Goal: Task Accomplishment & Management: Use online tool/utility

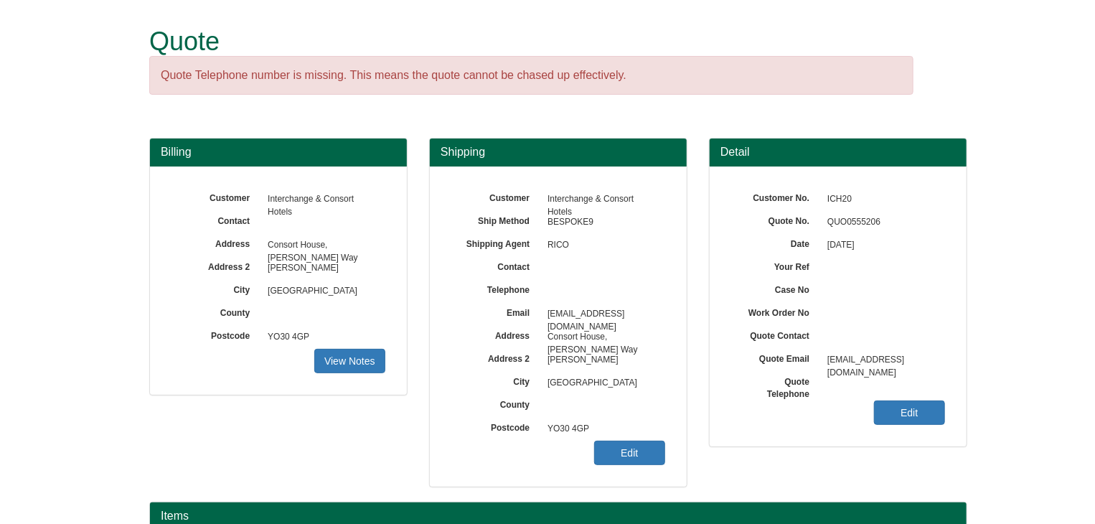
scroll to position [230, 0]
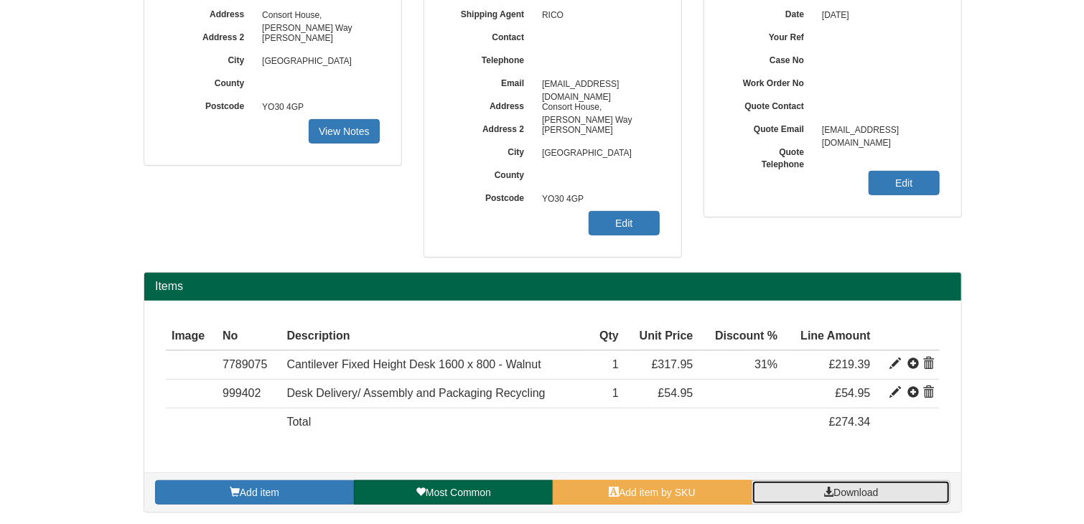
click at [837, 490] on span "Download" at bounding box center [855, 492] width 45 height 11
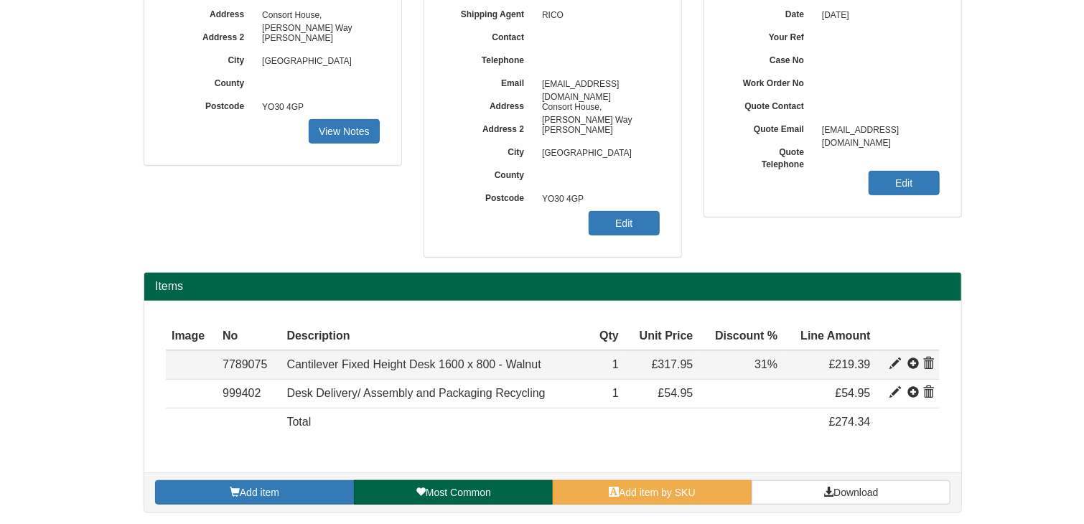
click at [893, 363] on span at bounding box center [895, 363] width 11 height 11
type input "Cantilever Fixed Height Desk 1600 x 800 - Walnut"
type input "92.00"
type input "317.95"
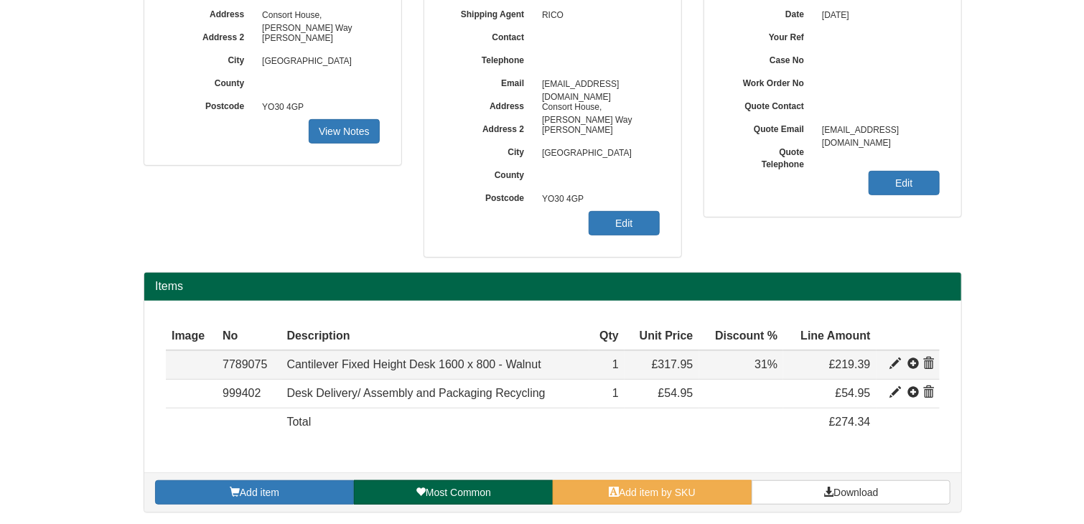
type input "1"
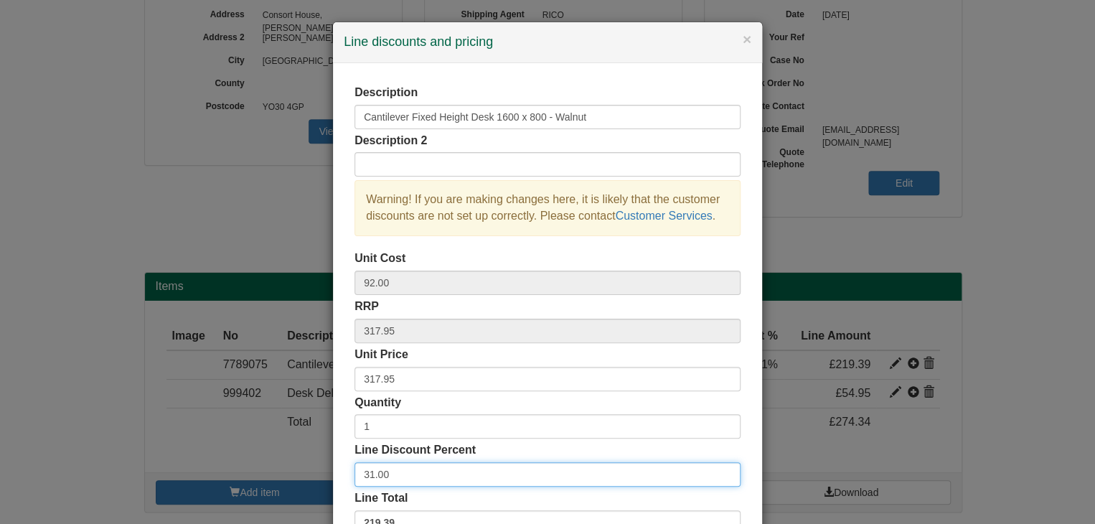
drag, startPoint x: 375, startPoint y: 477, endPoint x: 322, endPoint y: 476, distance: 52.4
click at [322, 476] on div "× Line discounts and pricing Description Cantilever Fixed Height Desk 1600 x 80…" at bounding box center [547, 262] width 1095 height 524
type input "35"
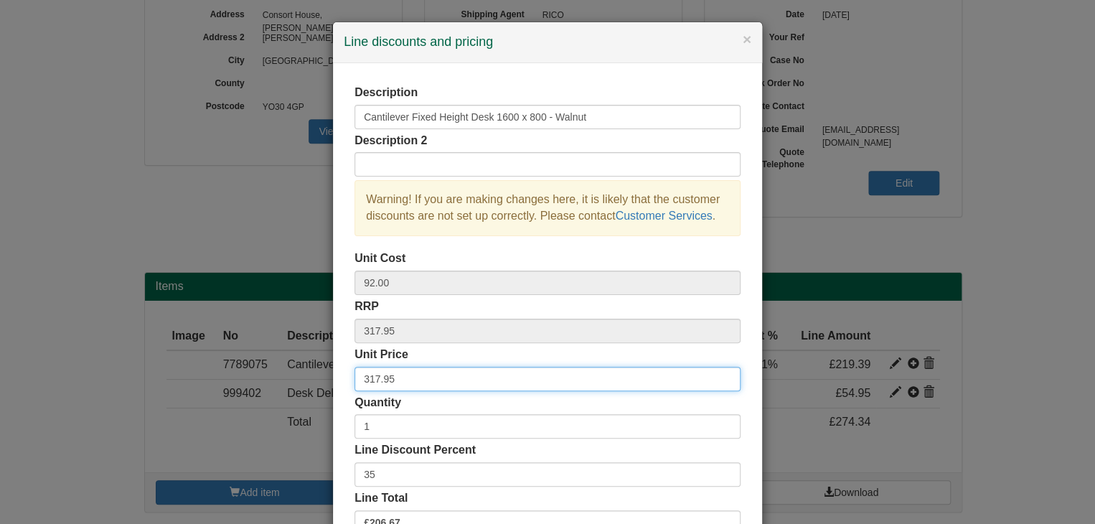
drag, startPoint x: 417, startPoint y: 380, endPoint x: 338, endPoint y: 376, distance: 79.0
click at [338, 376] on div "Description Cantilever Fixed Height Desk 1600 x 800 - Walnut Description 2 Warn…" at bounding box center [547, 311] width 429 height 497
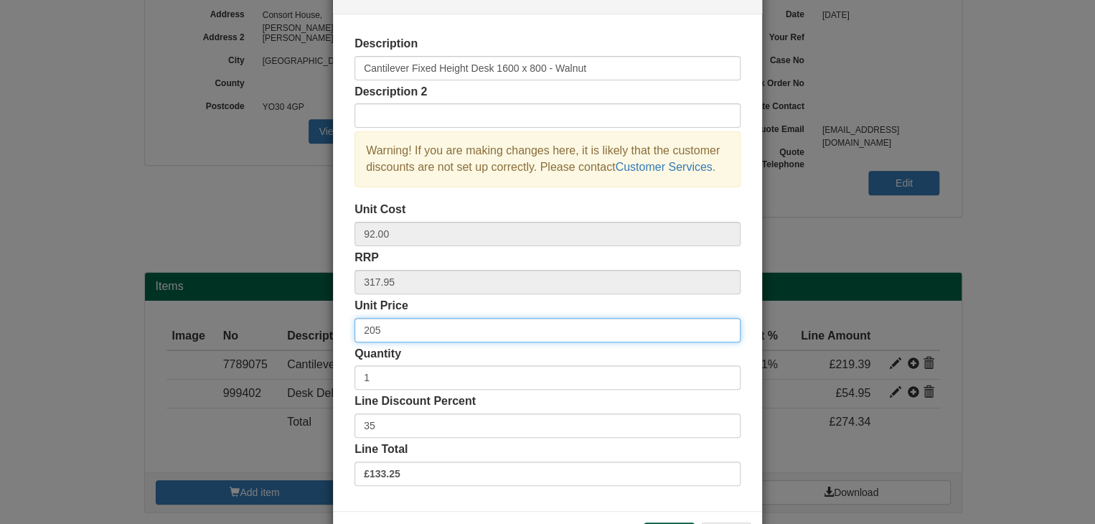
scroll to position [103, 0]
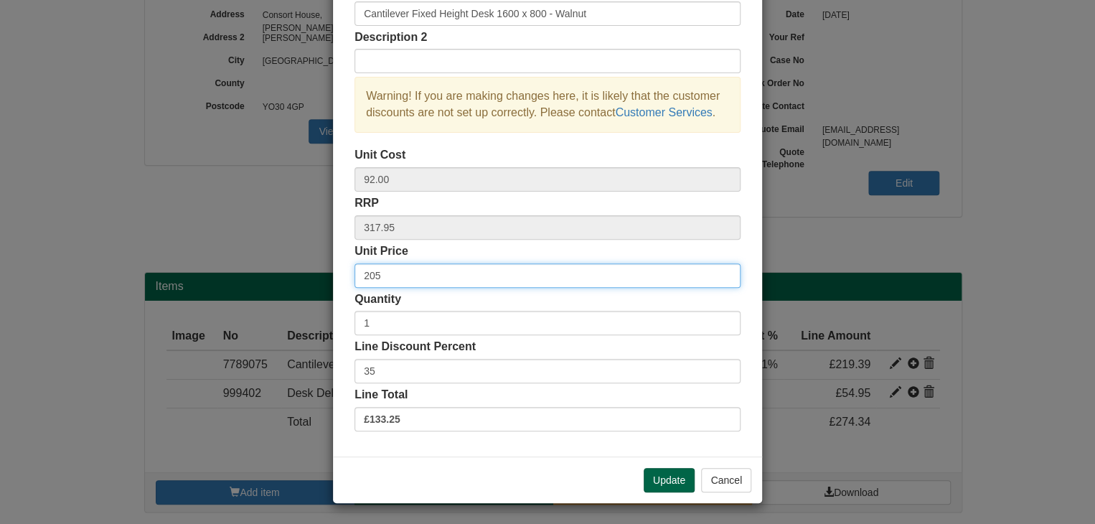
type input "205"
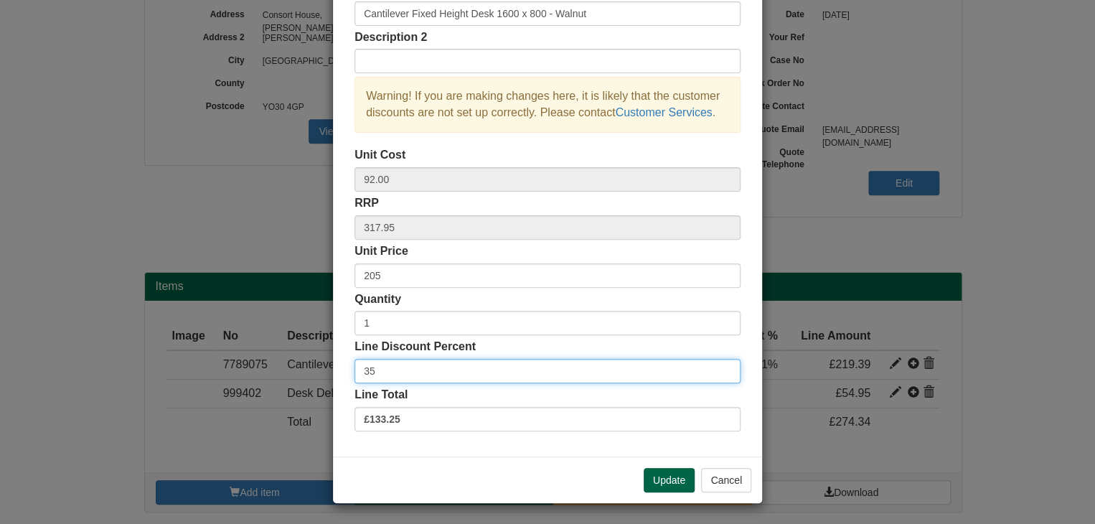
drag, startPoint x: 384, startPoint y: 371, endPoint x: 325, endPoint y: 371, distance: 58.9
click at [325, 371] on div "× Line discounts and pricing Description Cantilever Fixed Height Desk 1600 x 80…" at bounding box center [547, 262] width 1095 height 524
type input "0"
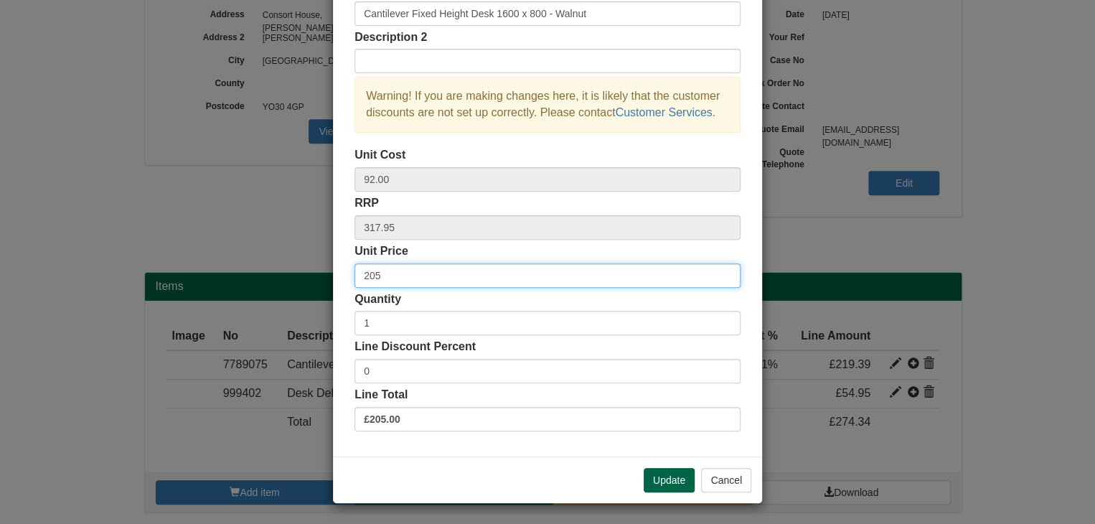
drag, startPoint x: 353, startPoint y: 274, endPoint x: 338, endPoint y: 274, distance: 15.1
click at [338, 274] on div "Description Cantilever Fixed Height Desk 1600 x 800 - Walnut Description 2 Warn…" at bounding box center [547, 208] width 429 height 497
type input "203.70"
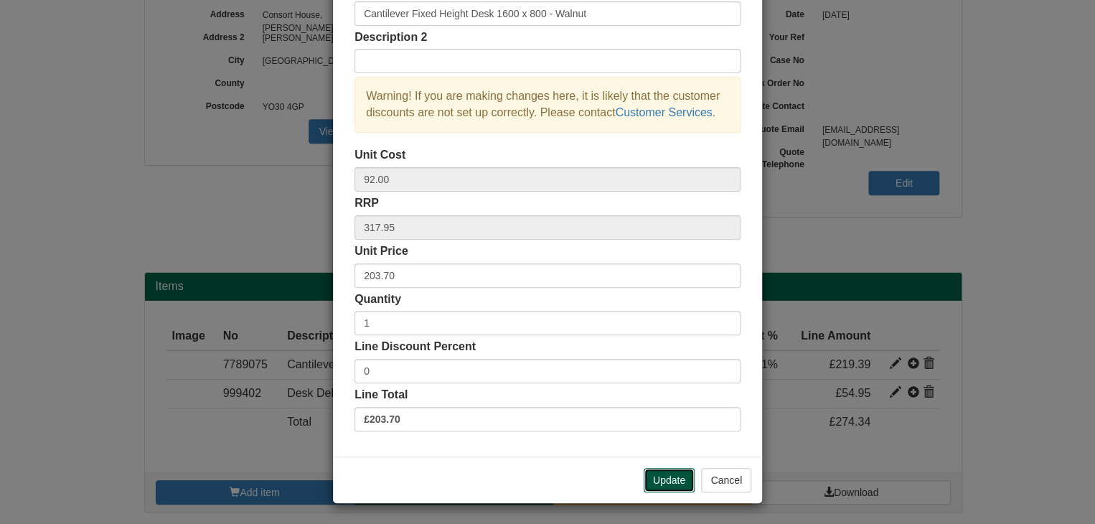
click at [660, 481] on button "Update" at bounding box center [669, 480] width 51 height 24
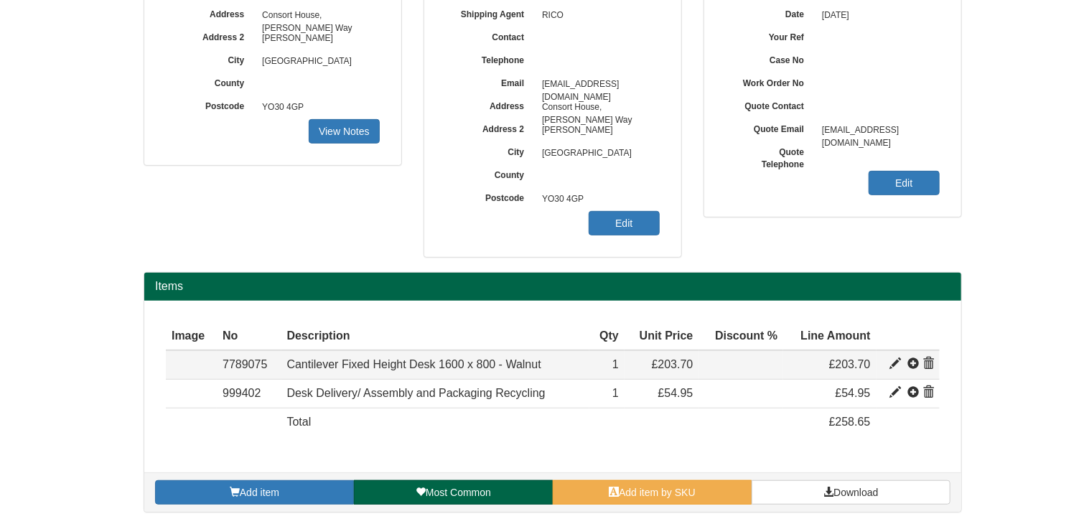
click at [892, 363] on span at bounding box center [895, 363] width 11 height 11
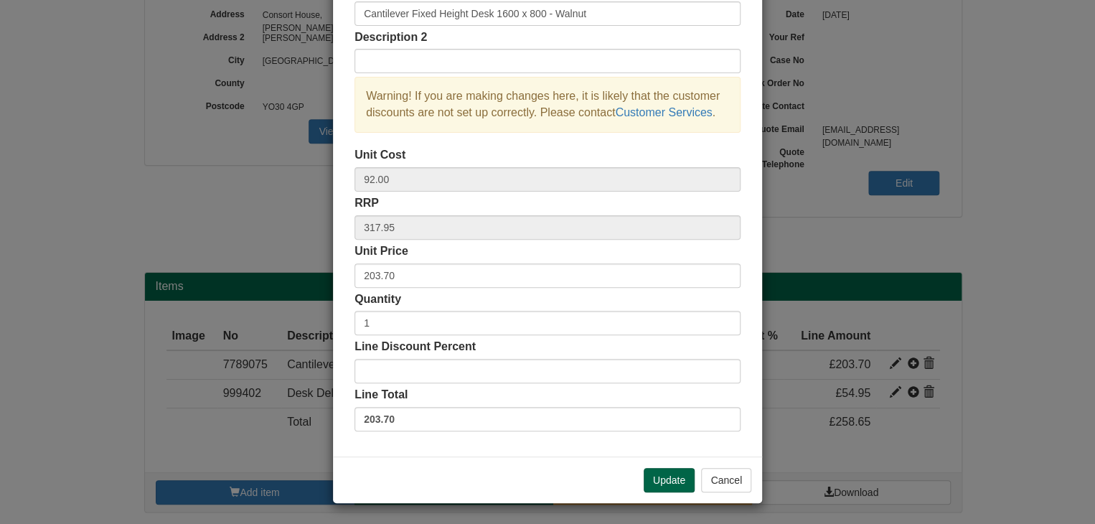
scroll to position [0, 0]
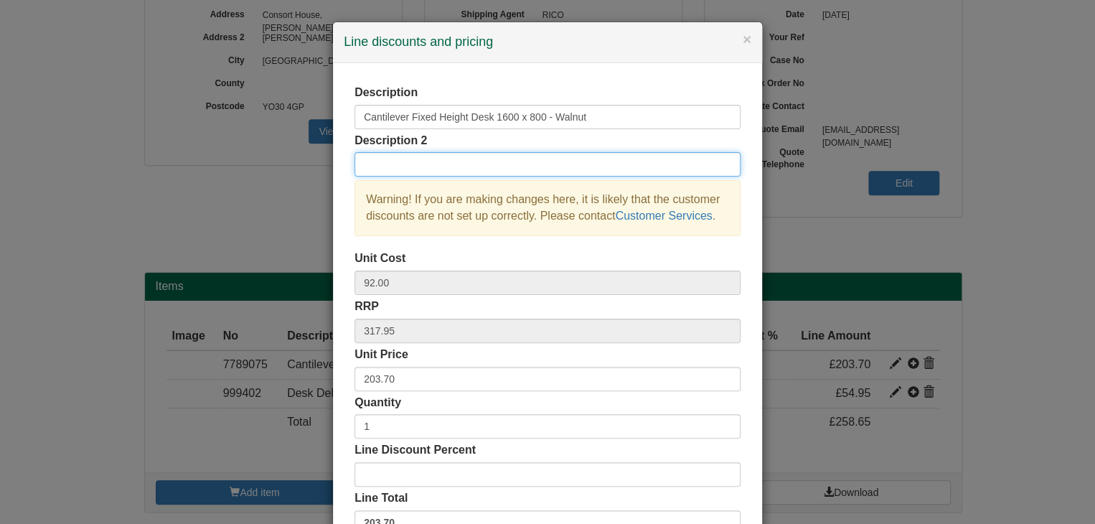
click at [378, 170] on input "text" at bounding box center [548, 164] width 386 height 24
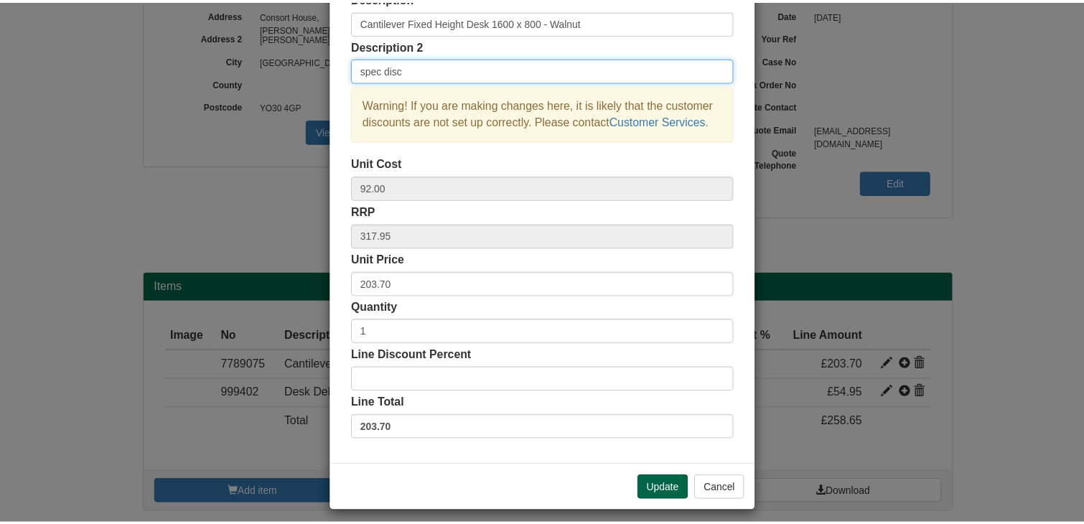
scroll to position [103, 0]
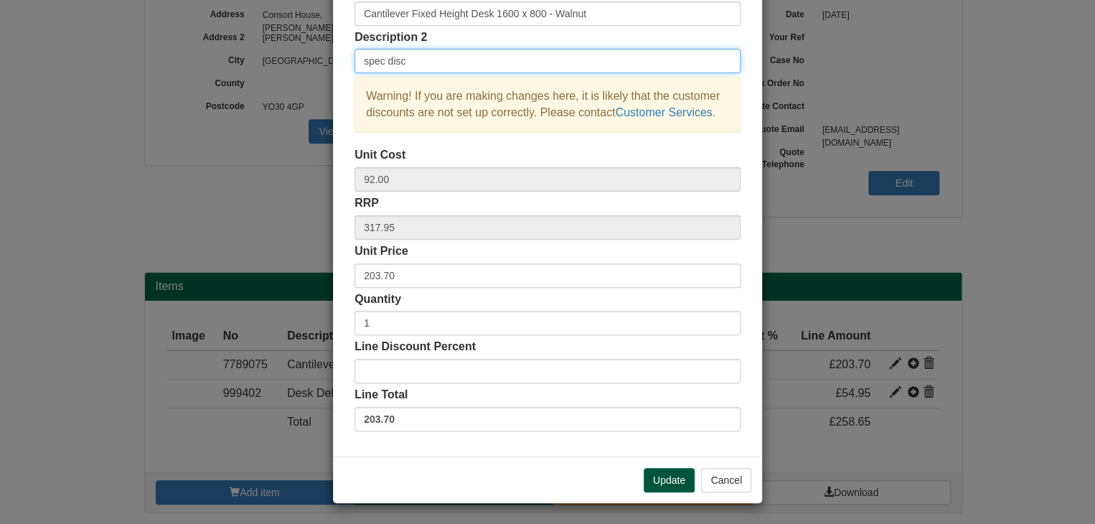
type input "spec disc"
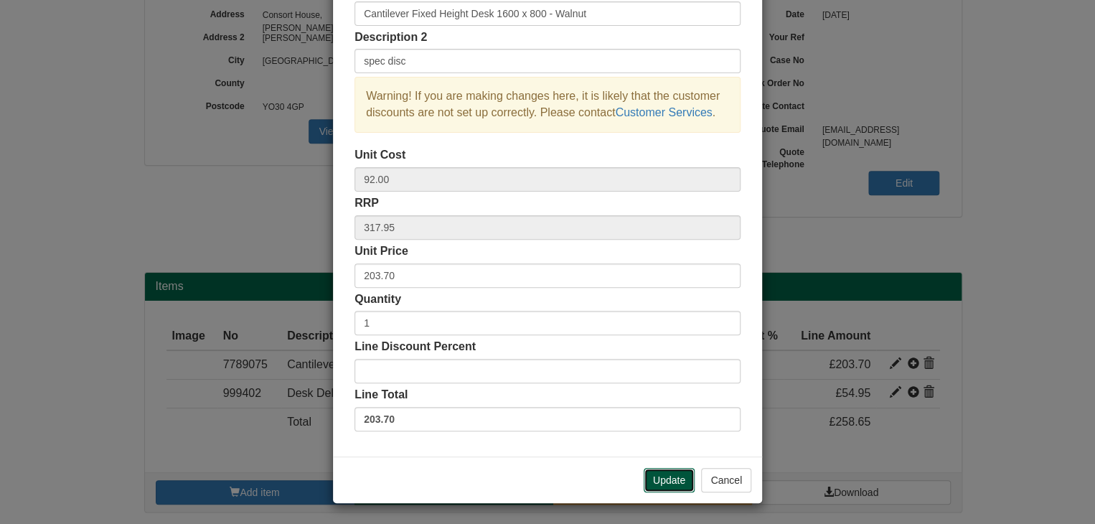
click at [671, 475] on button "Update" at bounding box center [669, 480] width 51 height 24
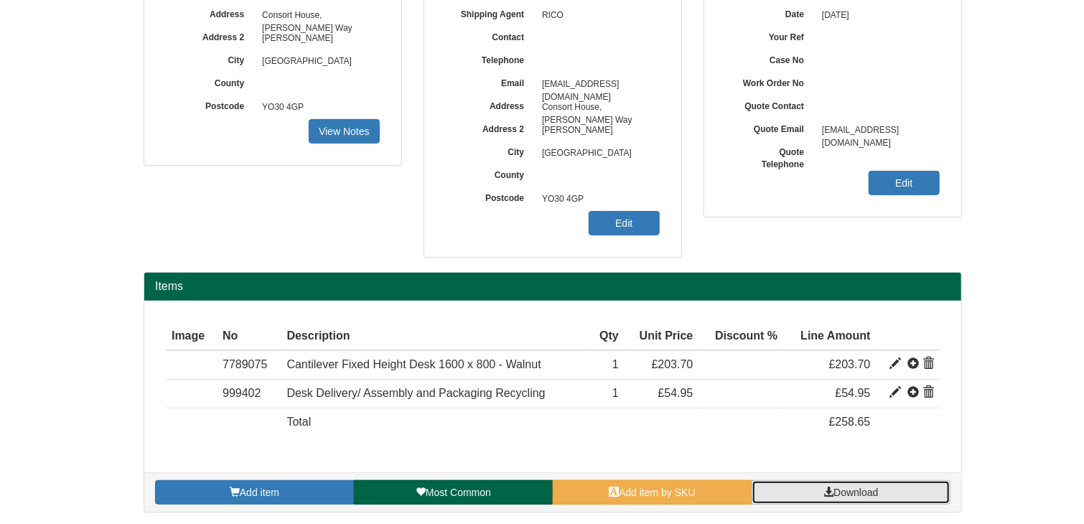
click at [874, 487] on span "Download" at bounding box center [855, 492] width 45 height 11
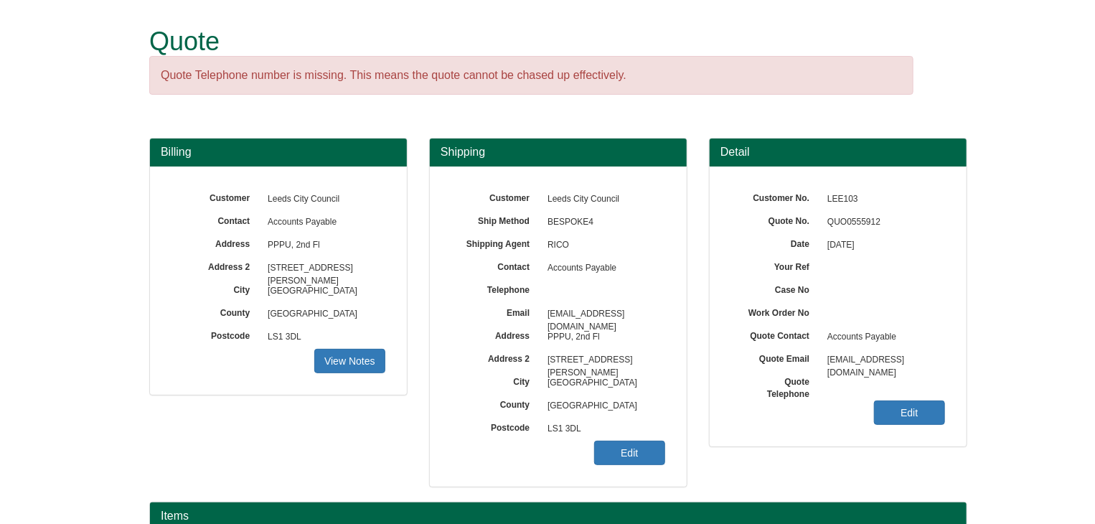
scroll to position [173, 0]
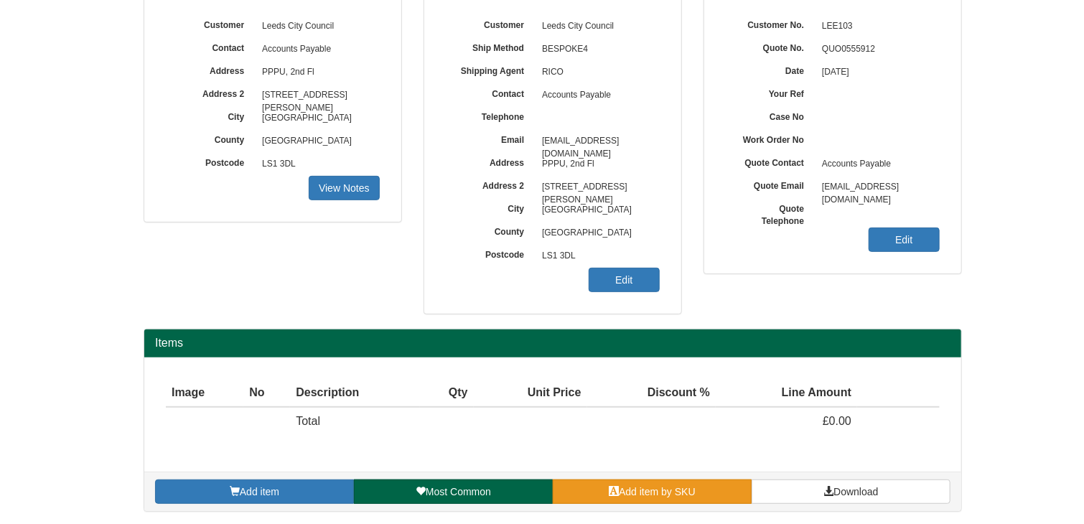
click at [704, 493] on link "Add item by SKU" at bounding box center [652, 492] width 199 height 24
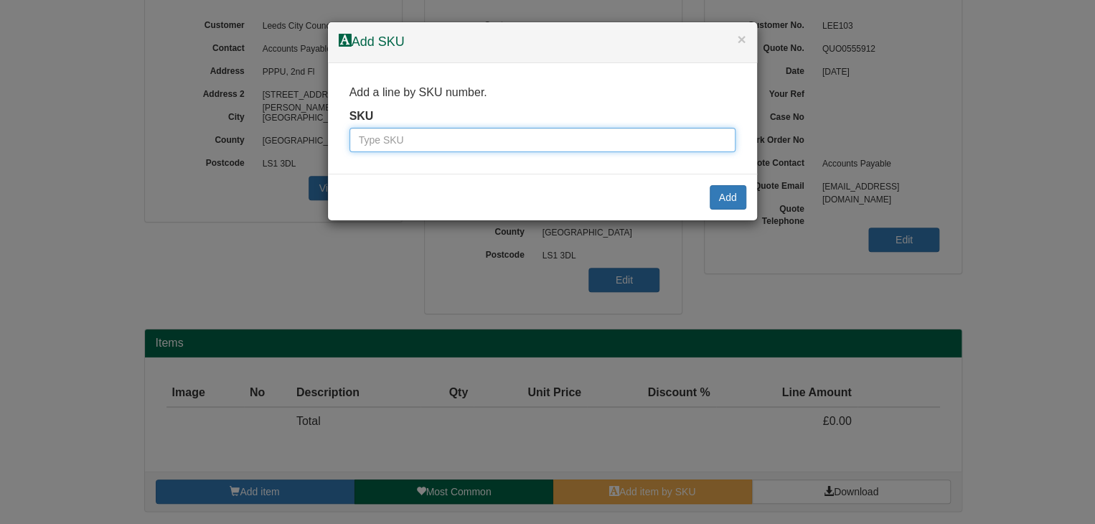
paste input "9821058"
type input "9821058"
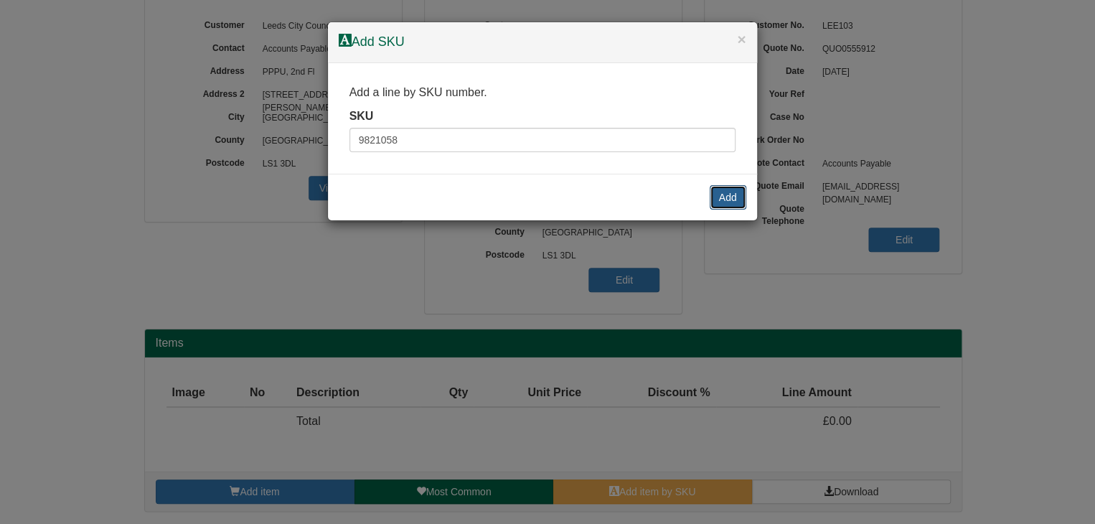
click at [724, 195] on button "Add" at bounding box center [728, 197] width 37 height 24
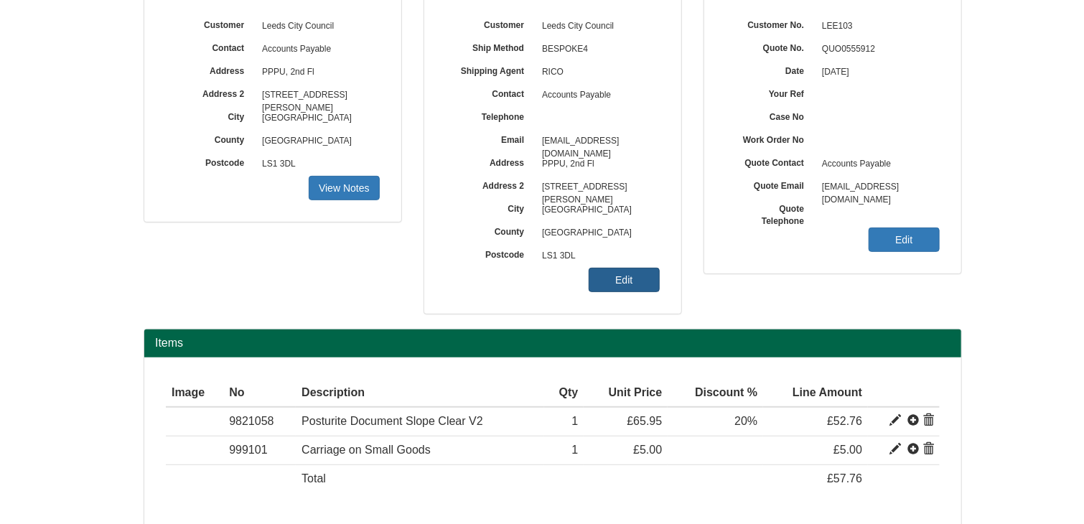
click at [630, 274] on link "Edit" at bounding box center [624, 280] width 71 height 24
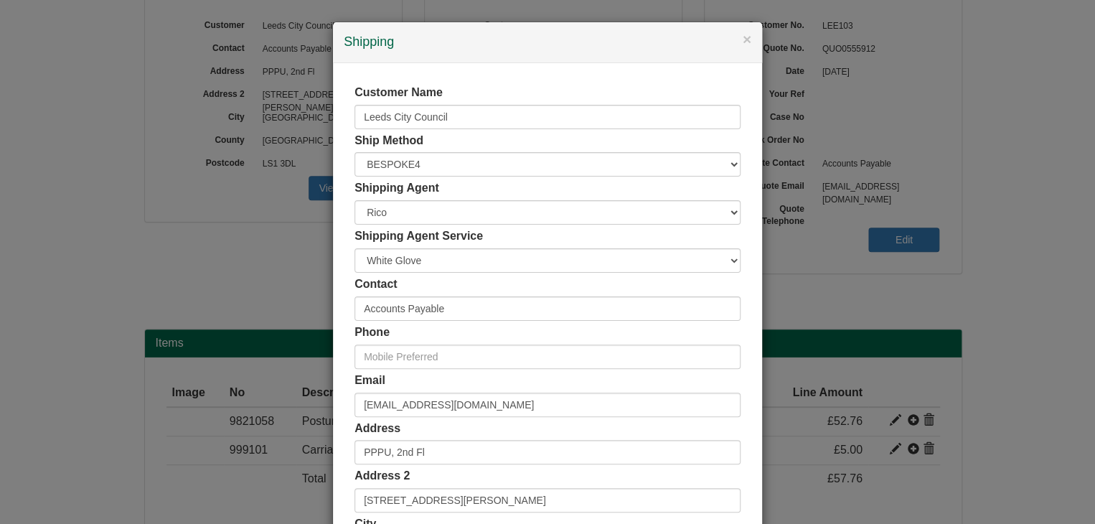
scroll to position [270, 0]
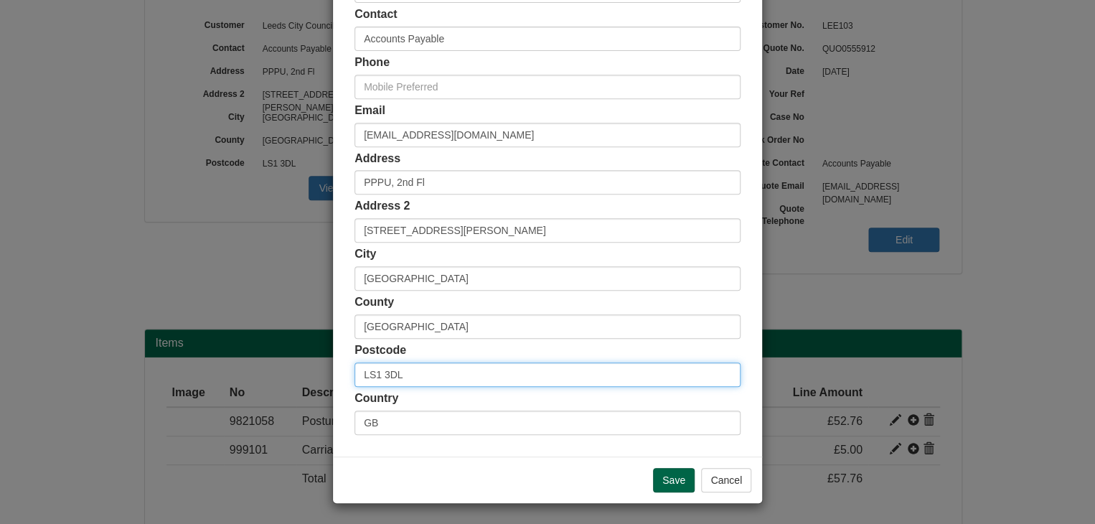
click at [309, 356] on div "× Shipping Customer Name Leeds City Council Ship Method Free of Charge £5 Flat …" at bounding box center [547, 262] width 1095 height 524
paste input "1UR"
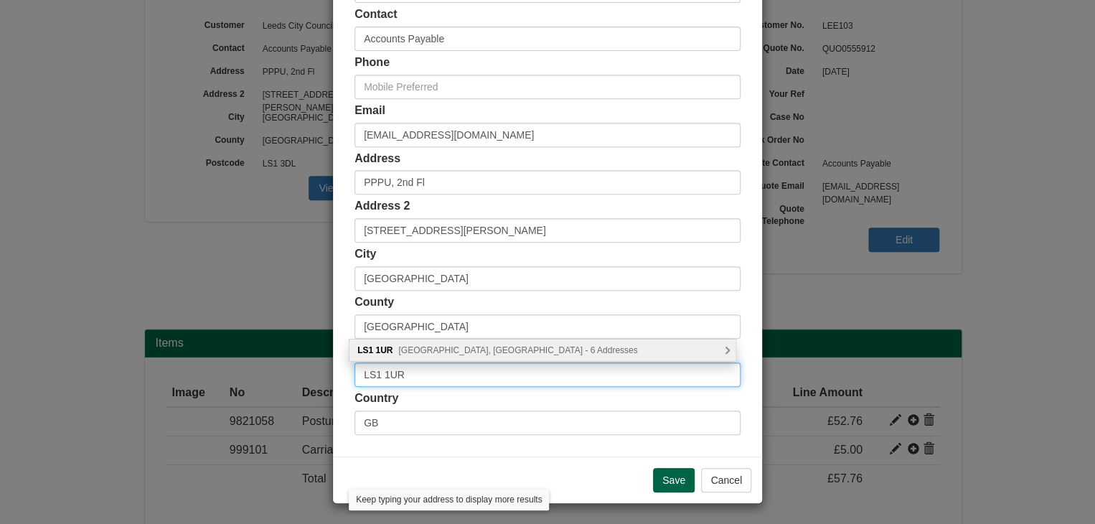
type input "LS1 1UR"
click at [495, 352] on span "Calverley Street, Leeds - 6 Addresses" at bounding box center [517, 350] width 239 height 10
click at [494, 348] on div "Leeds City Council, Civic Hall, Calverley Street Leeds, LS1 1UR" at bounding box center [547, 351] width 394 height 22
type input "Leeds City Council"
type input "Civic Hall, Calverley Street"
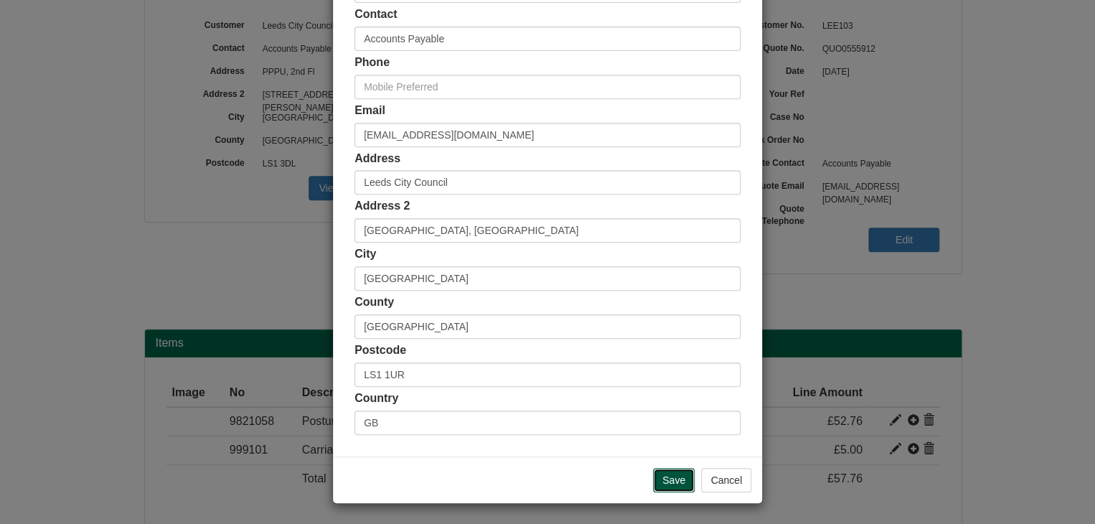
click at [668, 475] on input "Save" at bounding box center [674, 480] width 42 height 24
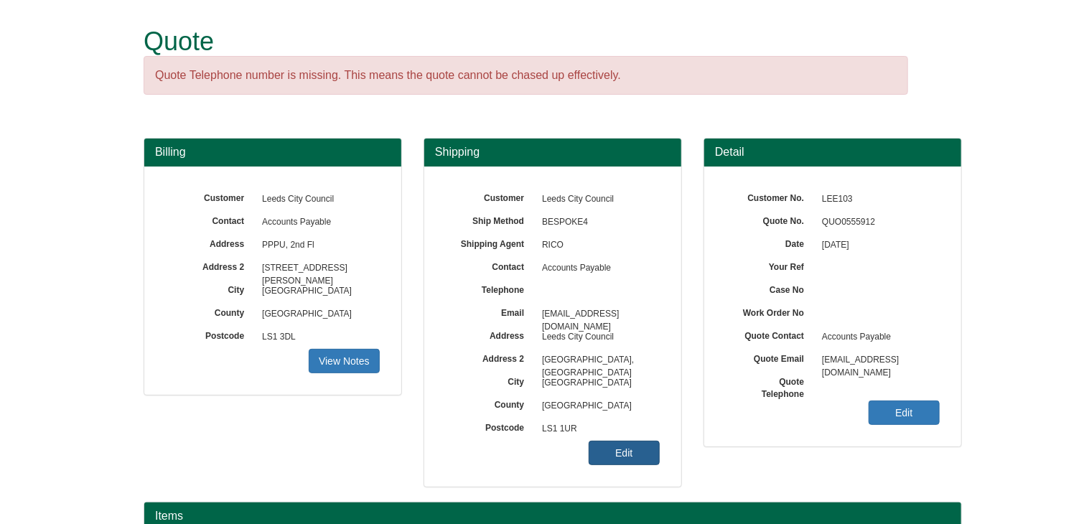
click at [620, 456] on link "Edit" at bounding box center [624, 453] width 71 height 24
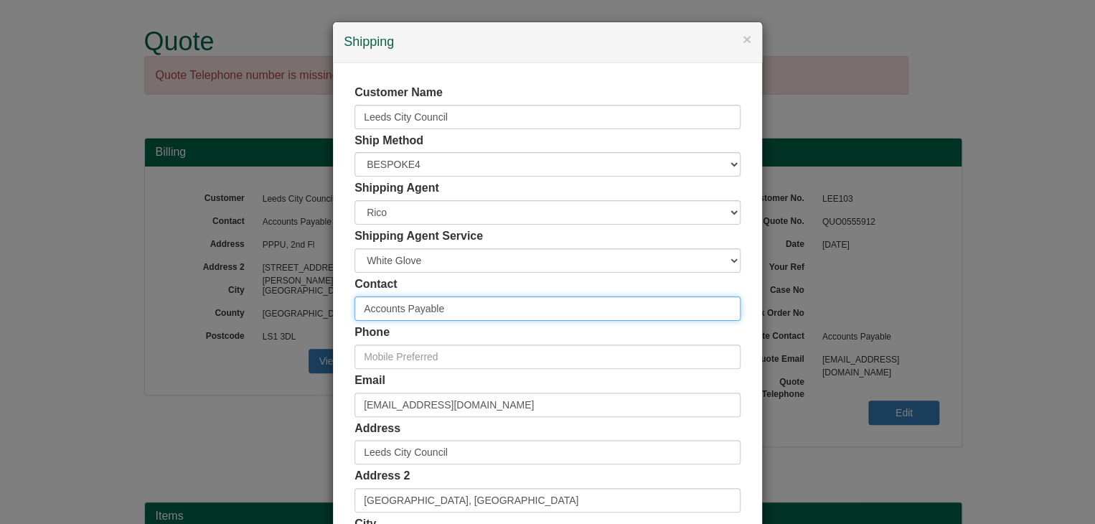
drag, startPoint x: 456, startPoint y: 319, endPoint x: 304, endPoint y: 299, distance: 152.8
click at [304, 299] on div "× Shipping Customer Name Leeds City Council Ship Method Free of Charge £5 Flat …" at bounding box center [547, 262] width 1095 height 524
paste input "Kate Feltham"
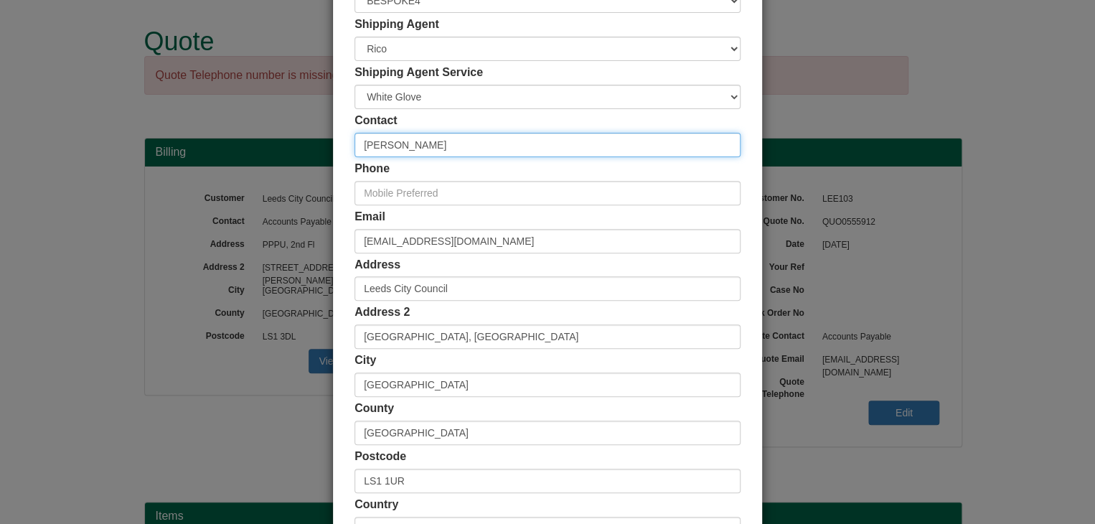
scroll to position [270, 0]
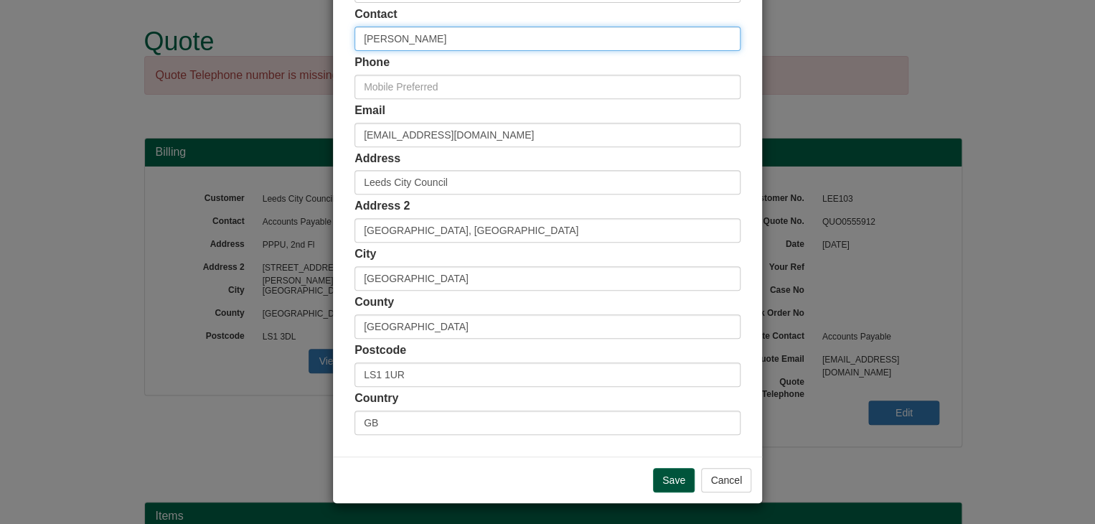
type input "Kate Feltham"
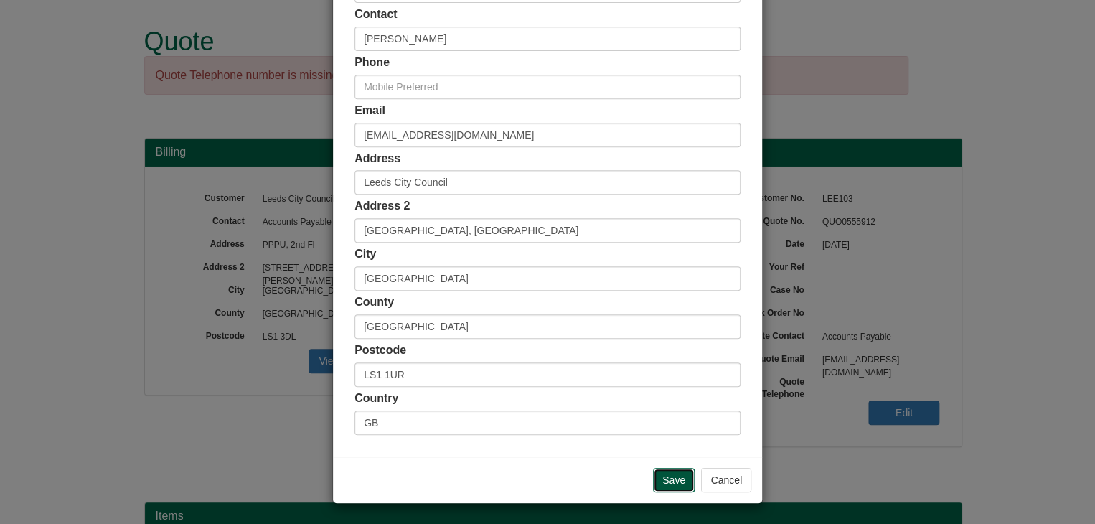
click at [667, 475] on input "Save" at bounding box center [674, 480] width 42 height 24
click at [672, 475] on input "Save" at bounding box center [674, 480] width 42 height 24
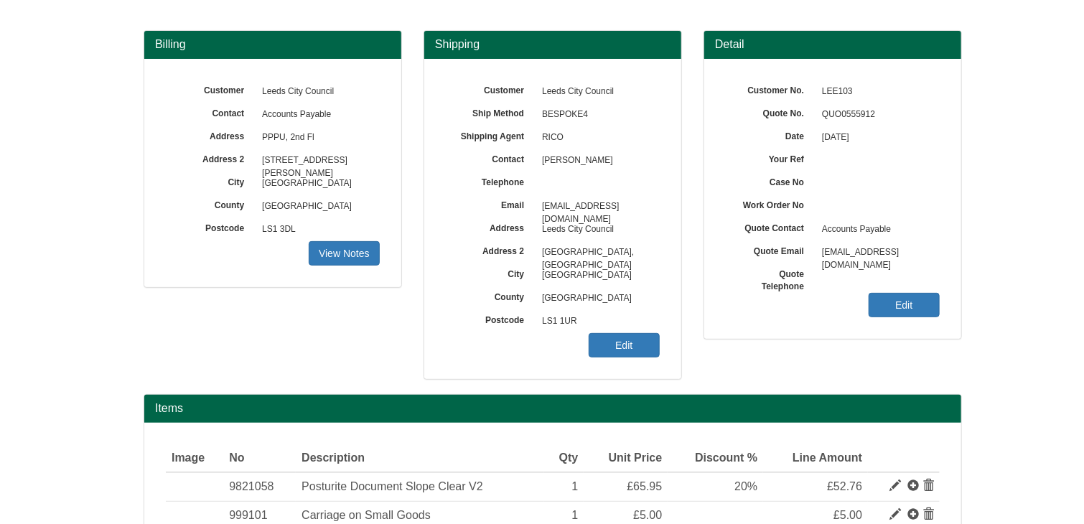
scroll to position [230, 0]
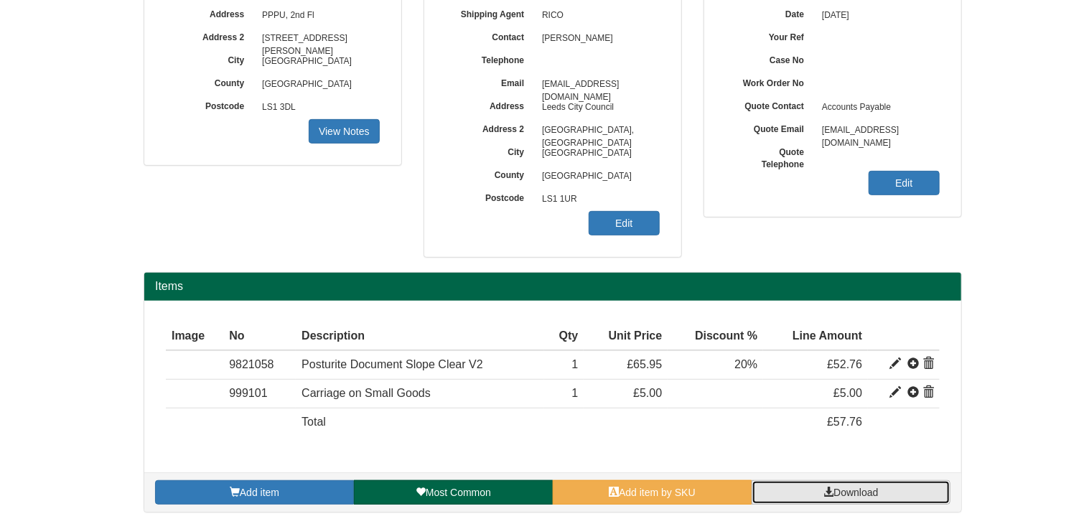
click at [844, 493] on span "Download" at bounding box center [855, 492] width 45 height 11
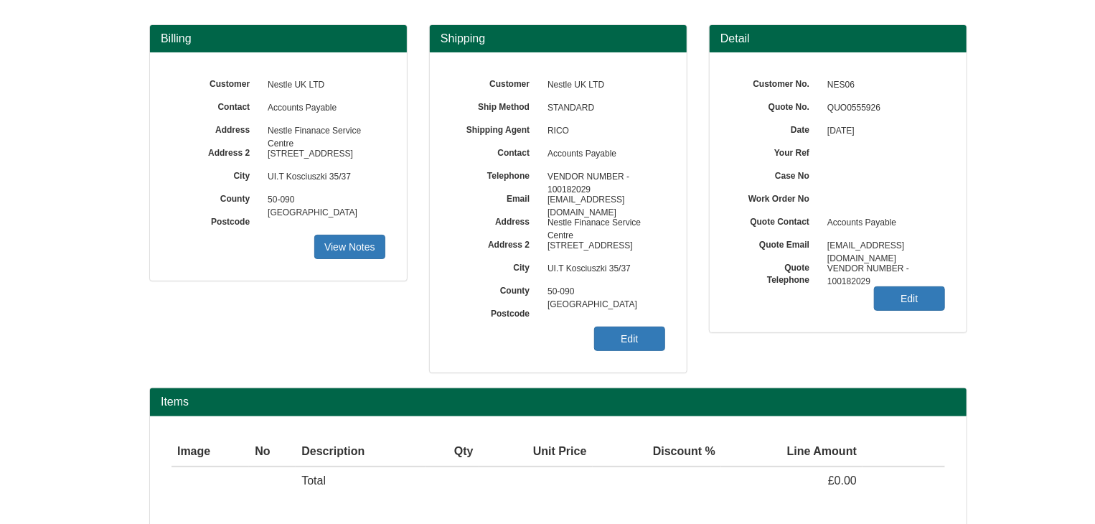
scroll to position [120, 0]
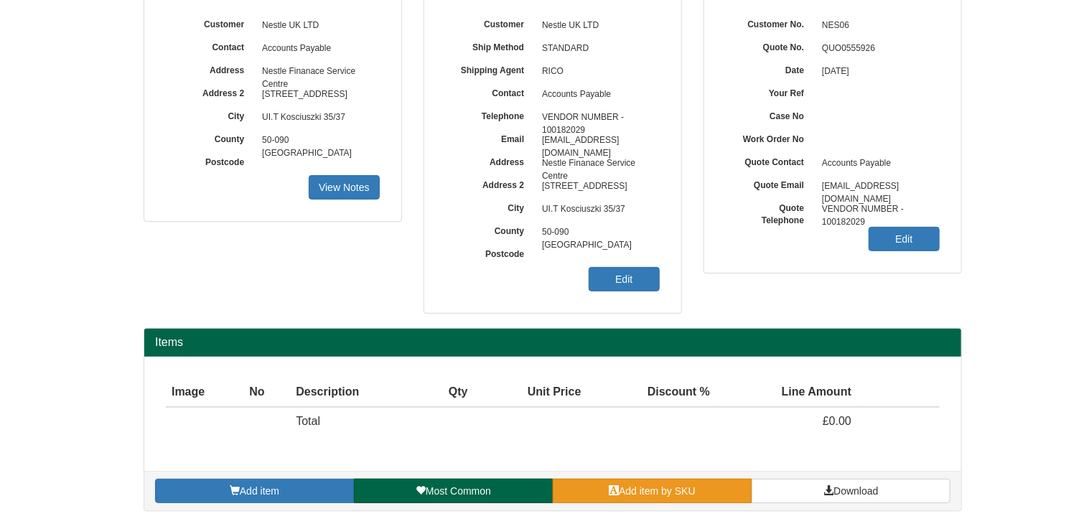
click at [693, 486] on span "Add item by SKU" at bounding box center [657, 490] width 77 height 11
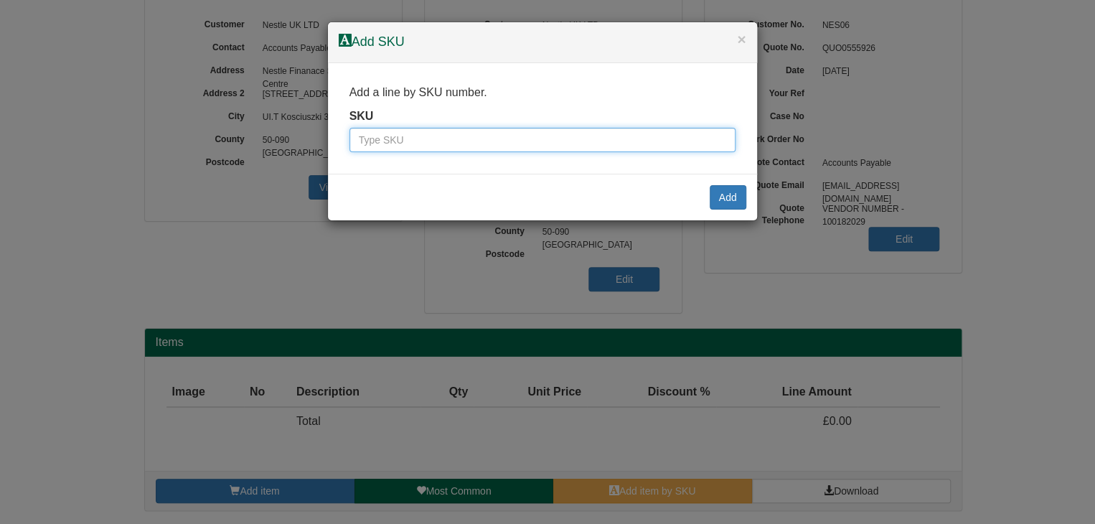
paste input "HX3 9XT"
type input "HX3 9XT"
drag, startPoint x: 406, startPoint y: 140, endPoint x: 345, endPoint y: 134, distance: 62.1
click at [345, 134] on div "Add a line by SKU number. SKU HX3 9XT" at bounding box center [542, 118] width 429 height 111
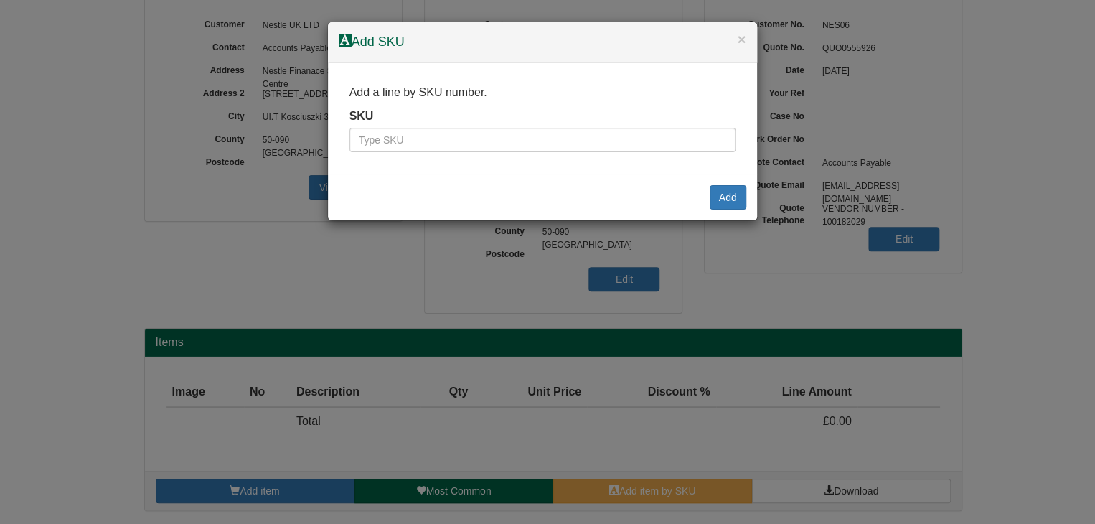
click at [747, 36] on div "× Add SKU" at bounding box center [542, 42] width 429 height 41
click at [741, 38] on button "×" at bounding box center [741, 39] width 9 height 15
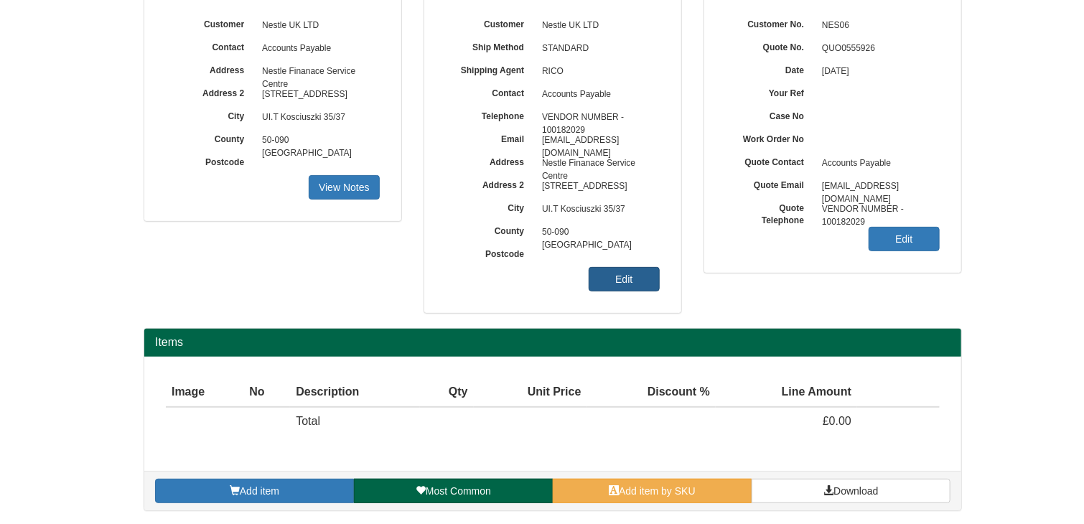
click at [617, 279] on link "Edit" at bounding box center [624, 279] width 71 height 24
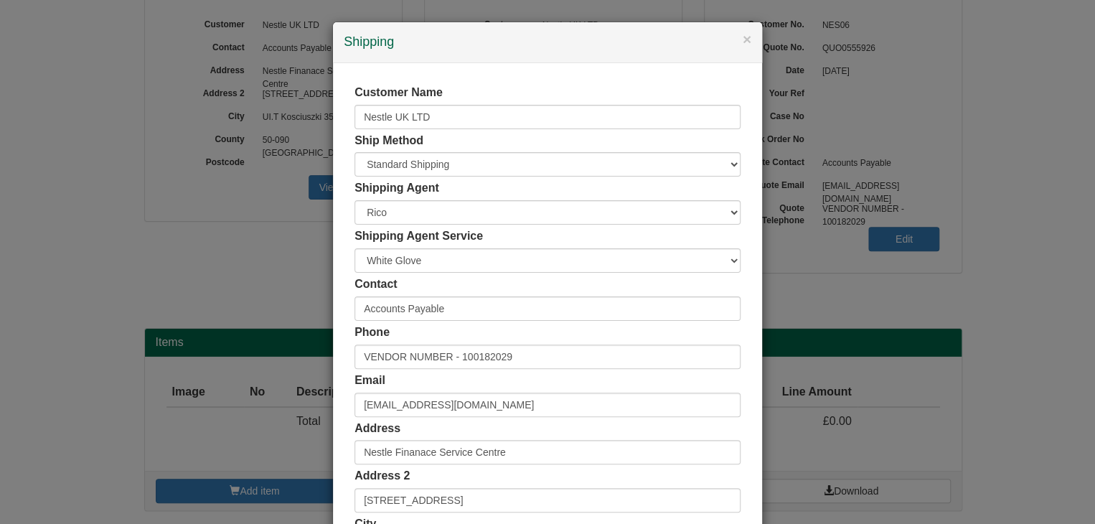
scroll to position [270, 0]
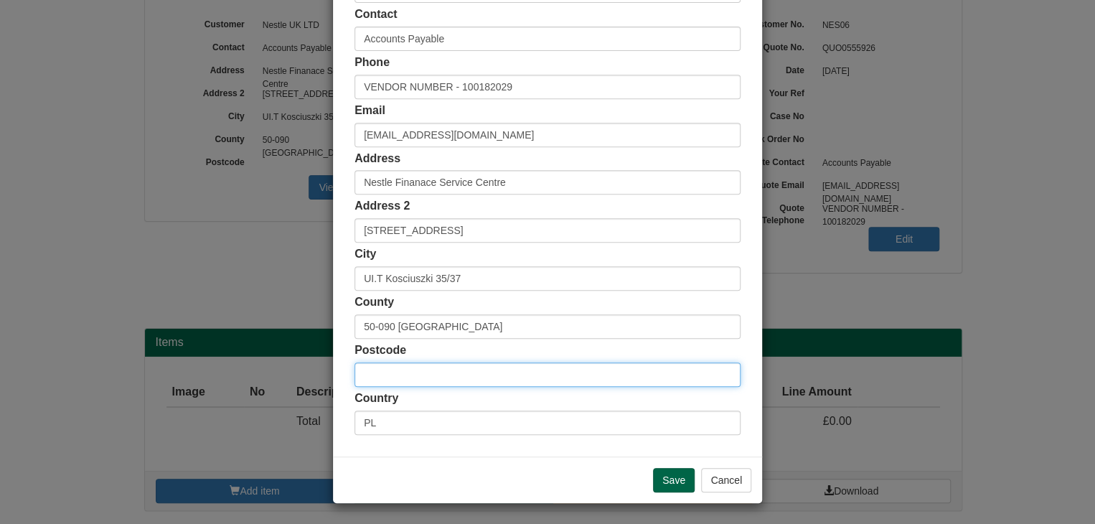
paste input "HX3 9XT"
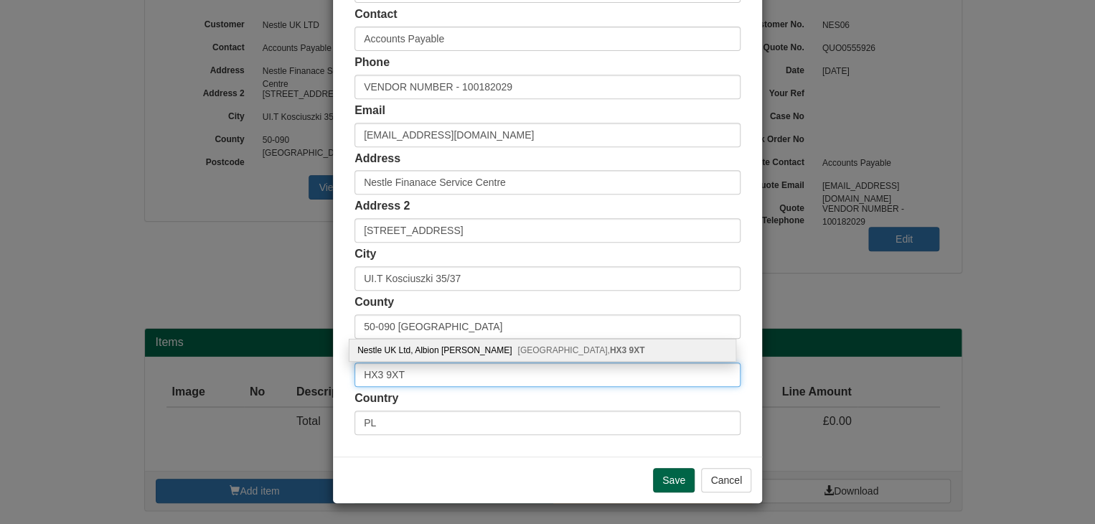
type input "HX3 9XT"
click at [442, 350] on div "Nestle UK Ltd, Albion Mills Halifax, HX3 9XT" at bounding box center [543, 351] width 386 height 22
type input "GB"
type input "Nestle UK Ltd"
type input "Albion [PERSON_NAME]"
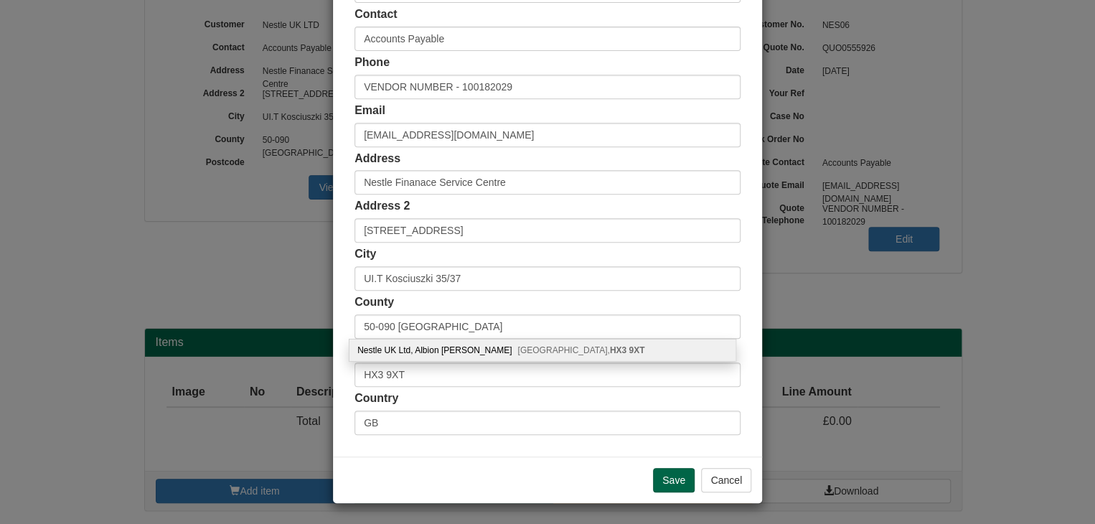
type input "[GEOGRAPHIC_DATA]"
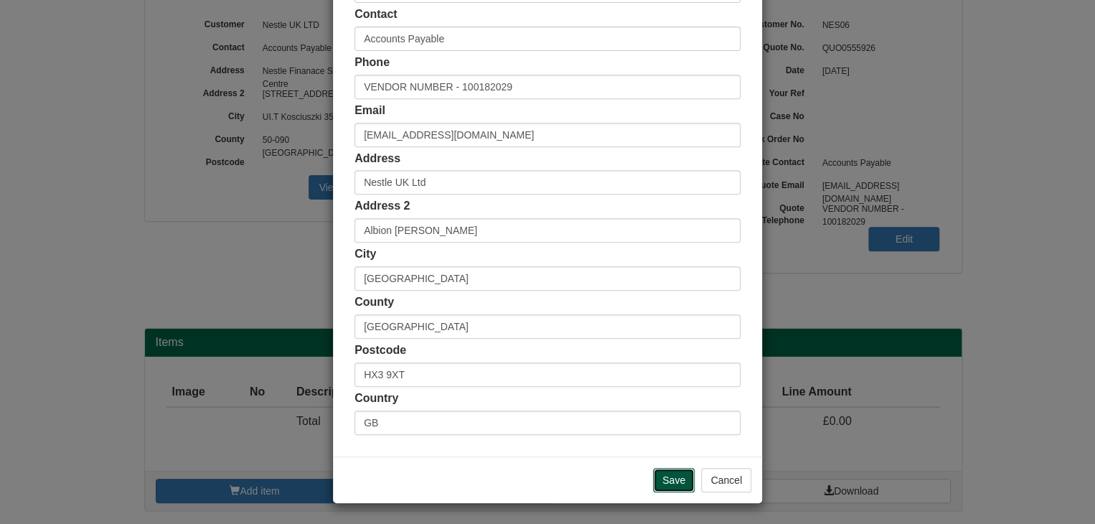
click at [678, 480] on input "Save" at bounding box center [674, 480] width 42 height 24
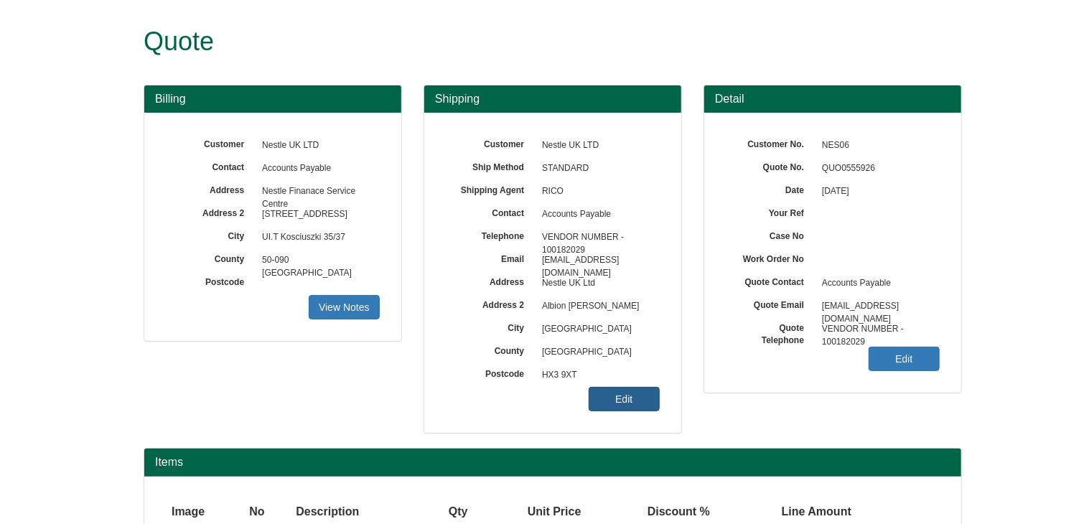
click at [609, 400] on link "Edit" at bounding box center [624, 399] width 71 height 24
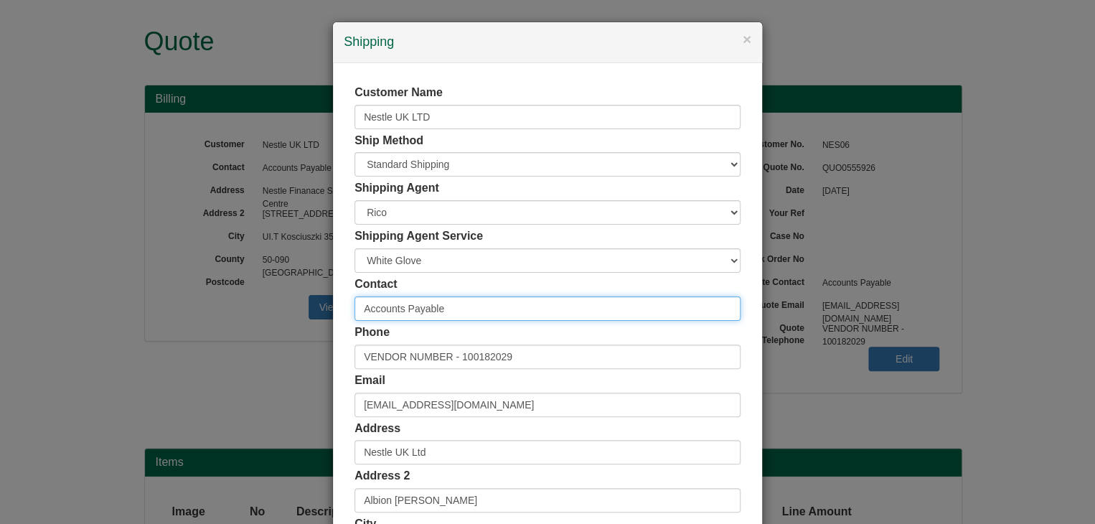
drag, startPoint x: 449, startPoint y: 306, endPoint x: 299, endPoint y: 305, distance: 150.0
click at [299, 305] on div "× Shipping Customer Name Nestle UK LTD Ship Method Free of Charge £5 Flat Rate …" at bounding box center [547, 262] width 1095 height 524
paste input "[PERSON_NAME]"
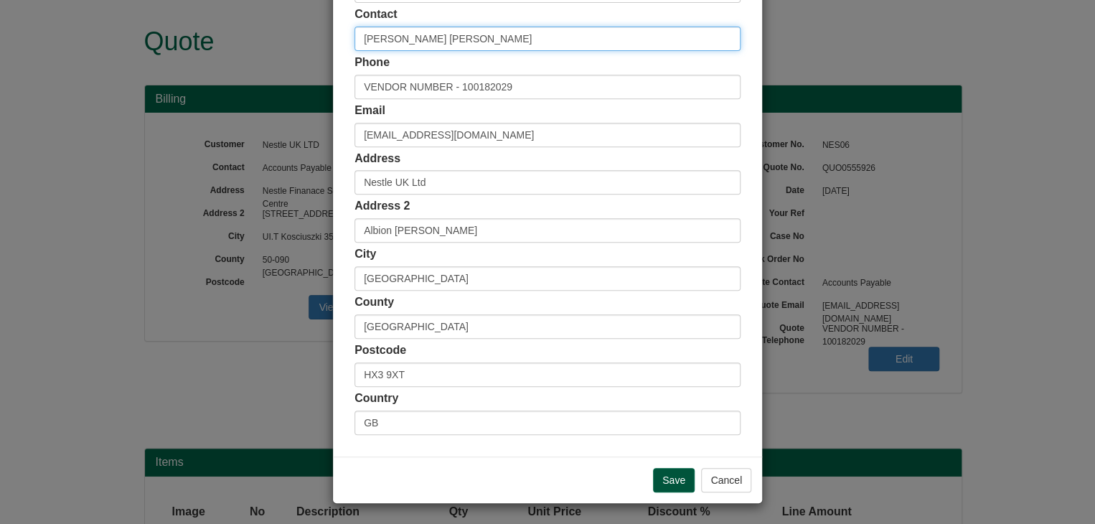
type input "[PERSON_NAME] [PERSON_NAME]"
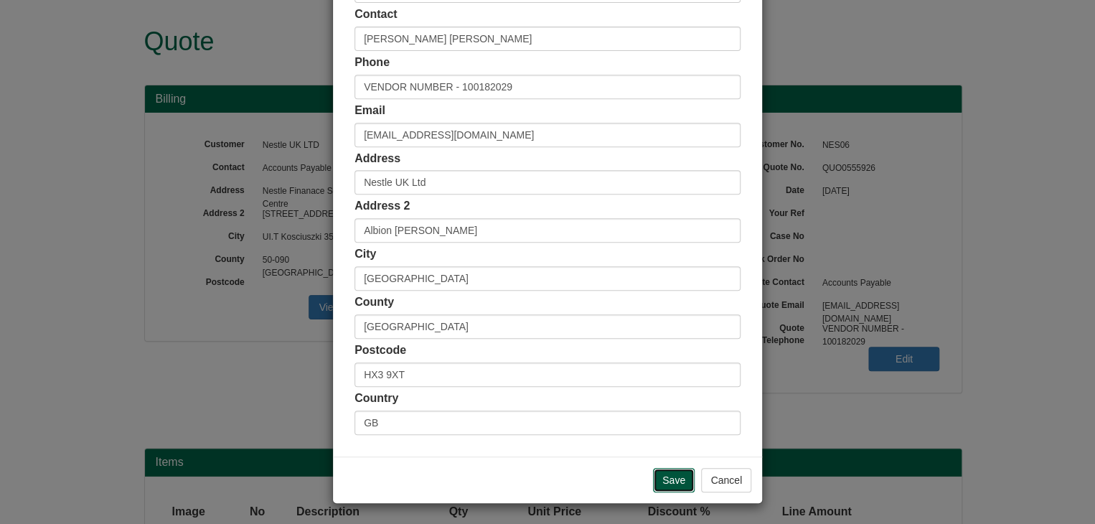
click at [679, 477] on input "Save" at bounding box center [674, 480] width 42 height 24
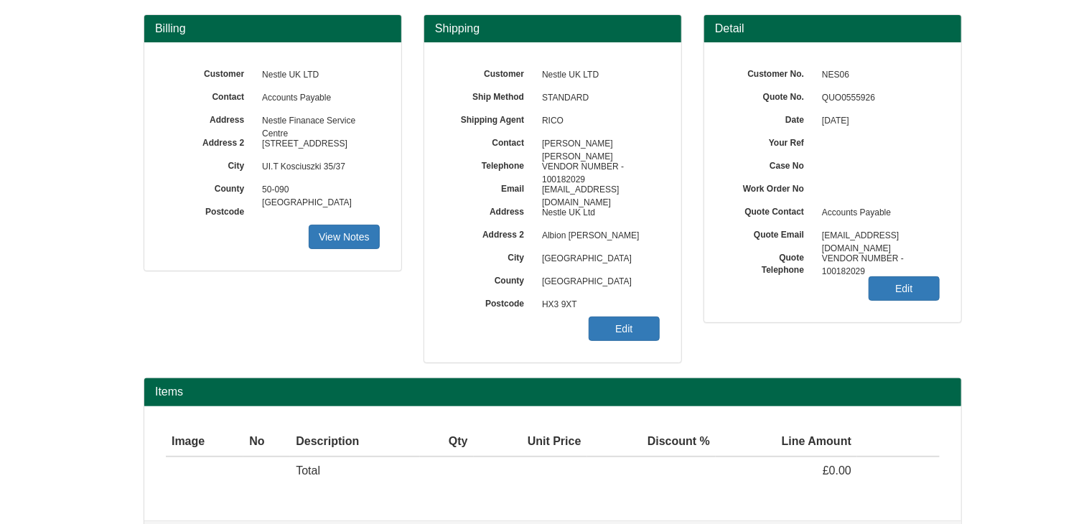
scroll to position [120, 0]
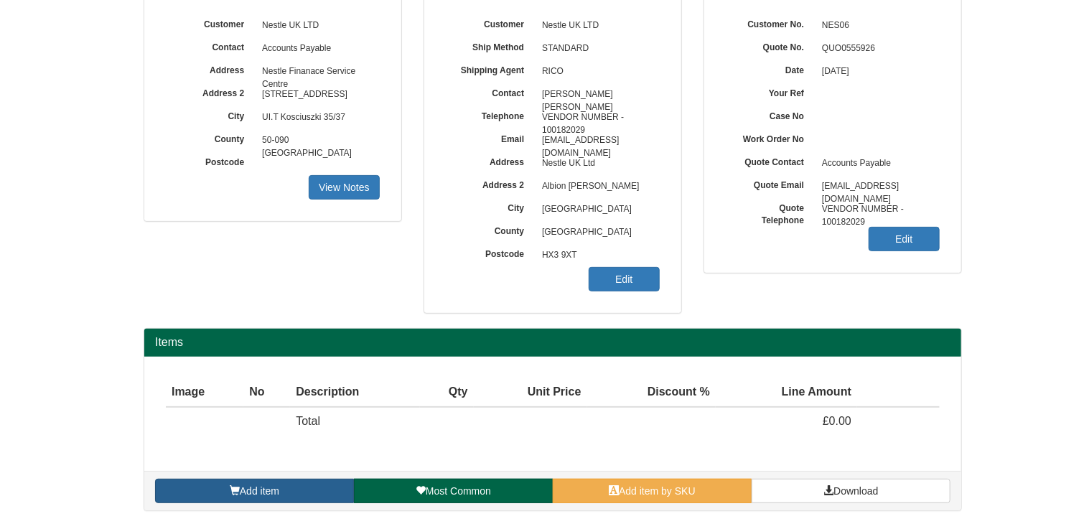
click at [261, 490] on span "Add item" at bounding box center [259, 490] width 39 height 11
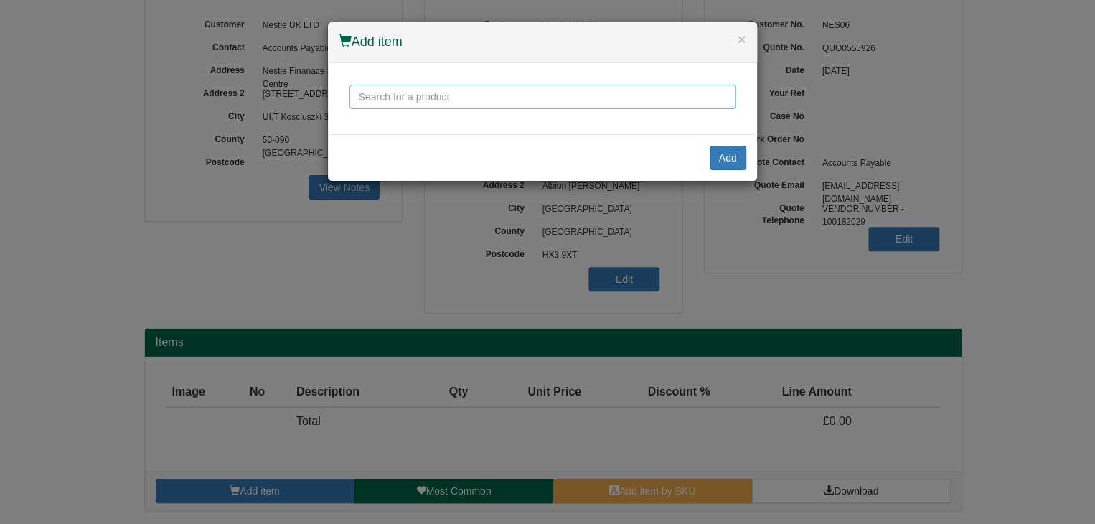
click at [391, 93] on input "text" at bounding box center [543, 97] width 386 height 24
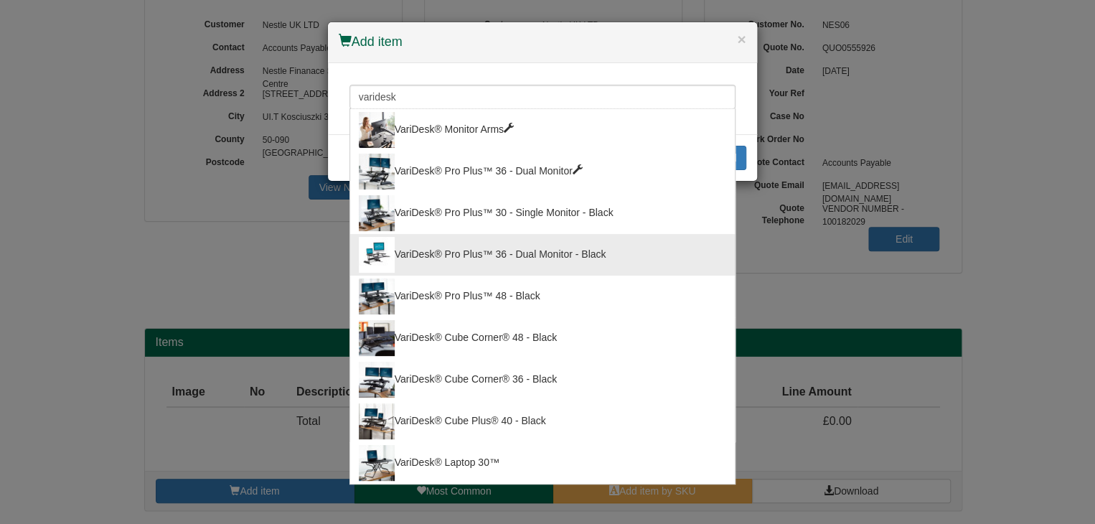
click at [495, 251] on div "VariDesk® Pro Plus™ 36 - Dual Monitor - Black" at bounding box center [543, 255] width 368 height 36
type input "VariDesk® Pro Plus™ 36 - Dual Monitor - Black"
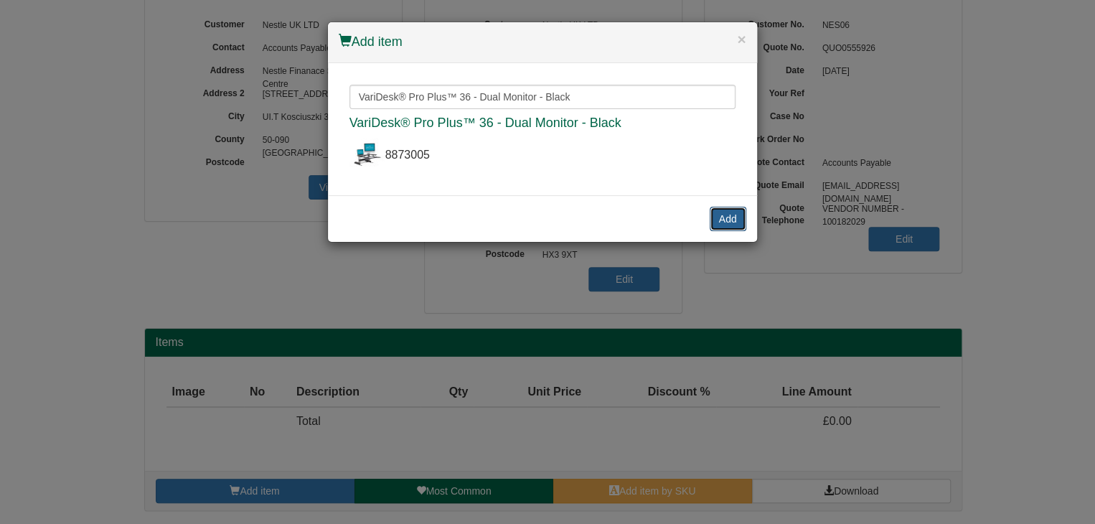
click at [729, 216] on button "Add" at bounding box center [728, 219] width 37 height 24
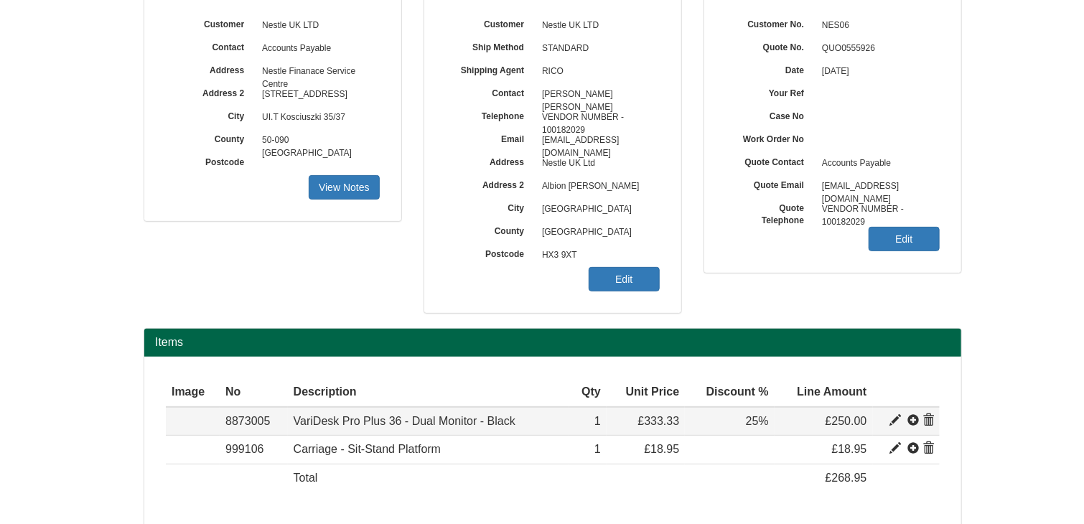
click at [891, 419] on span at bounding box center [895, 420] width 11 height 11
type input "VariDesk Pro Plus 36 - Dual Monitor - Black"
type input "Varidesk Pro Plus (with Keyboard Lift)"
type input "173.13"
type input "333.33"
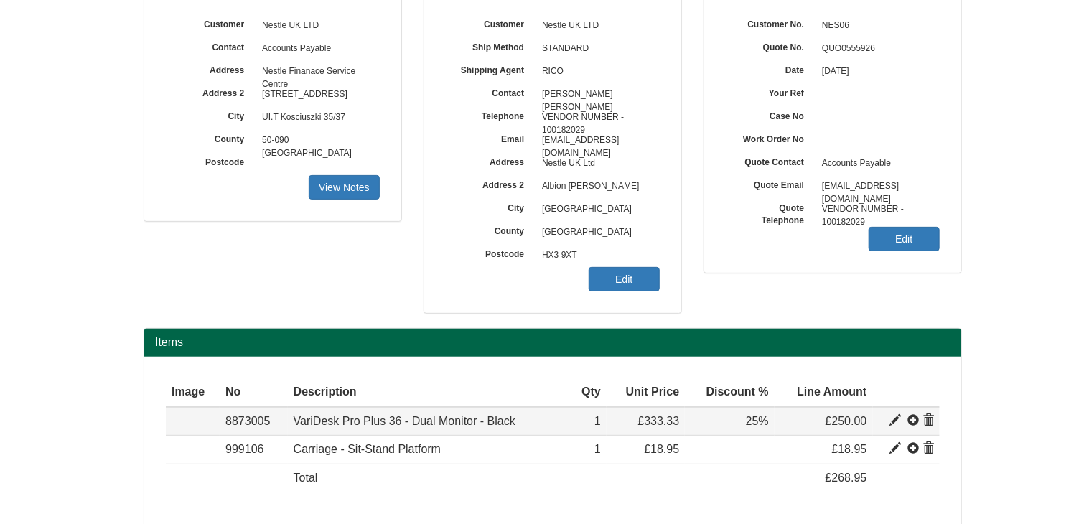
type input "333.33"
type input "1"
type input "25.00"
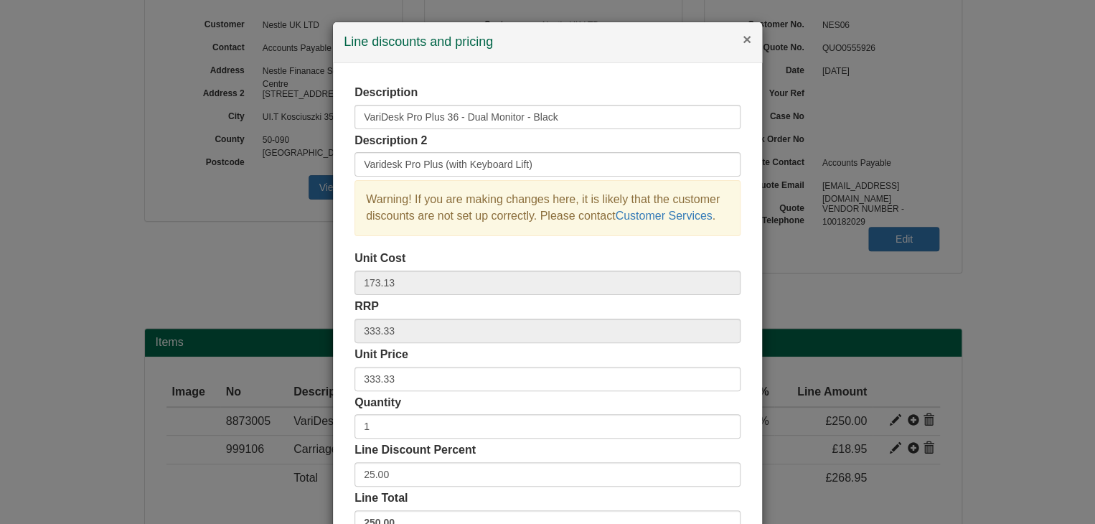
click at [743, 37] on button "×" at bounding box center [747, 39] width 9 height 15
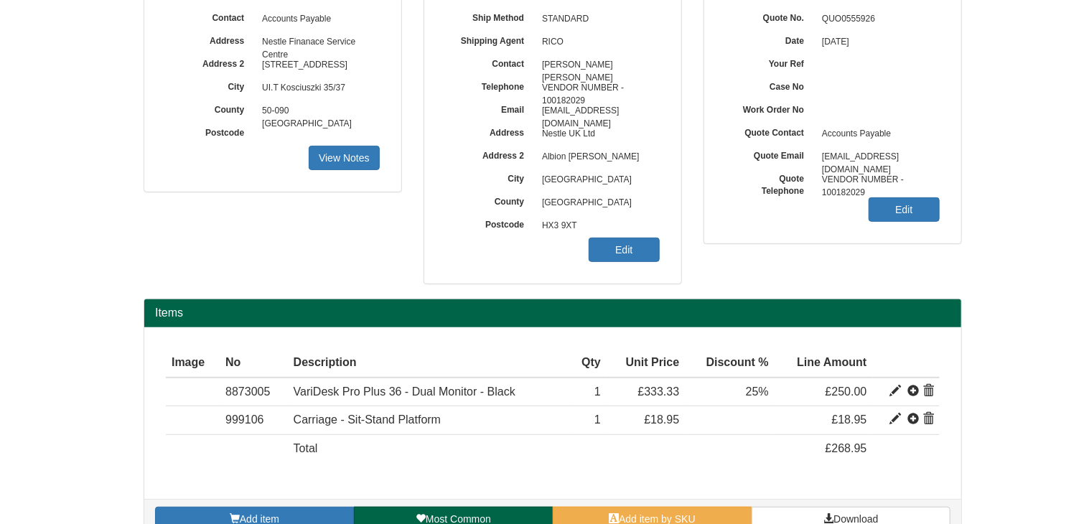
scroll to position [177, 0]
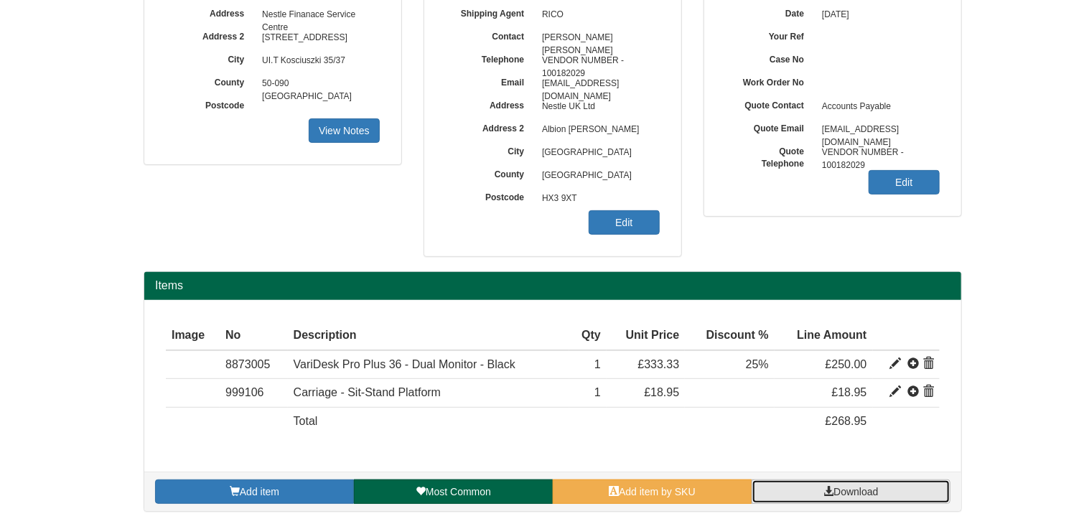
click at [865, 495] on link "Download" at bounding box center [851, 492] width 199 height 24
